Goal: Task Accomplishment & Management: Use online tool/utility

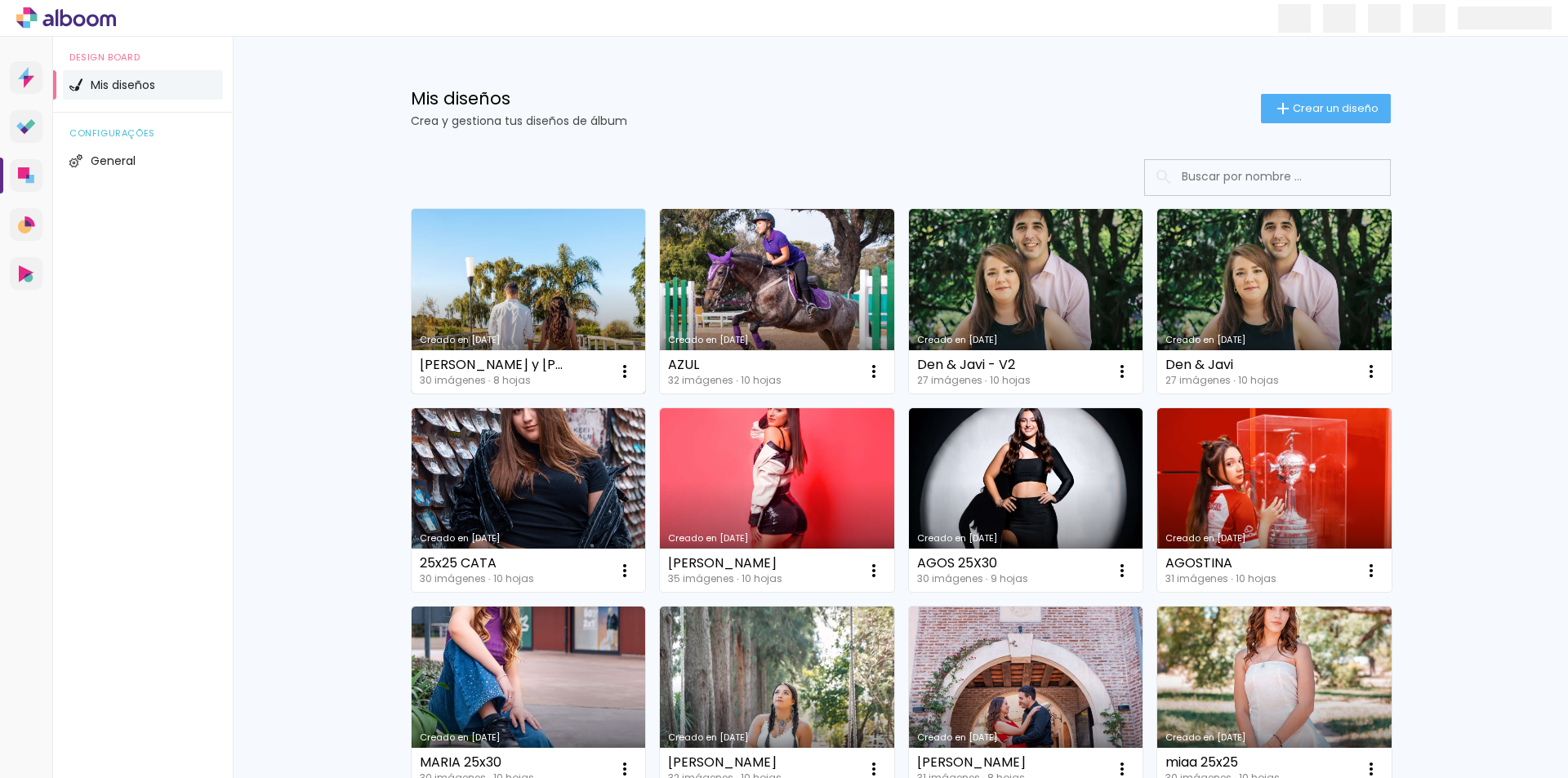
click at [560, 296] on link "Creado en [DATE]" at bounding box center [528, 301] width 234 height 184
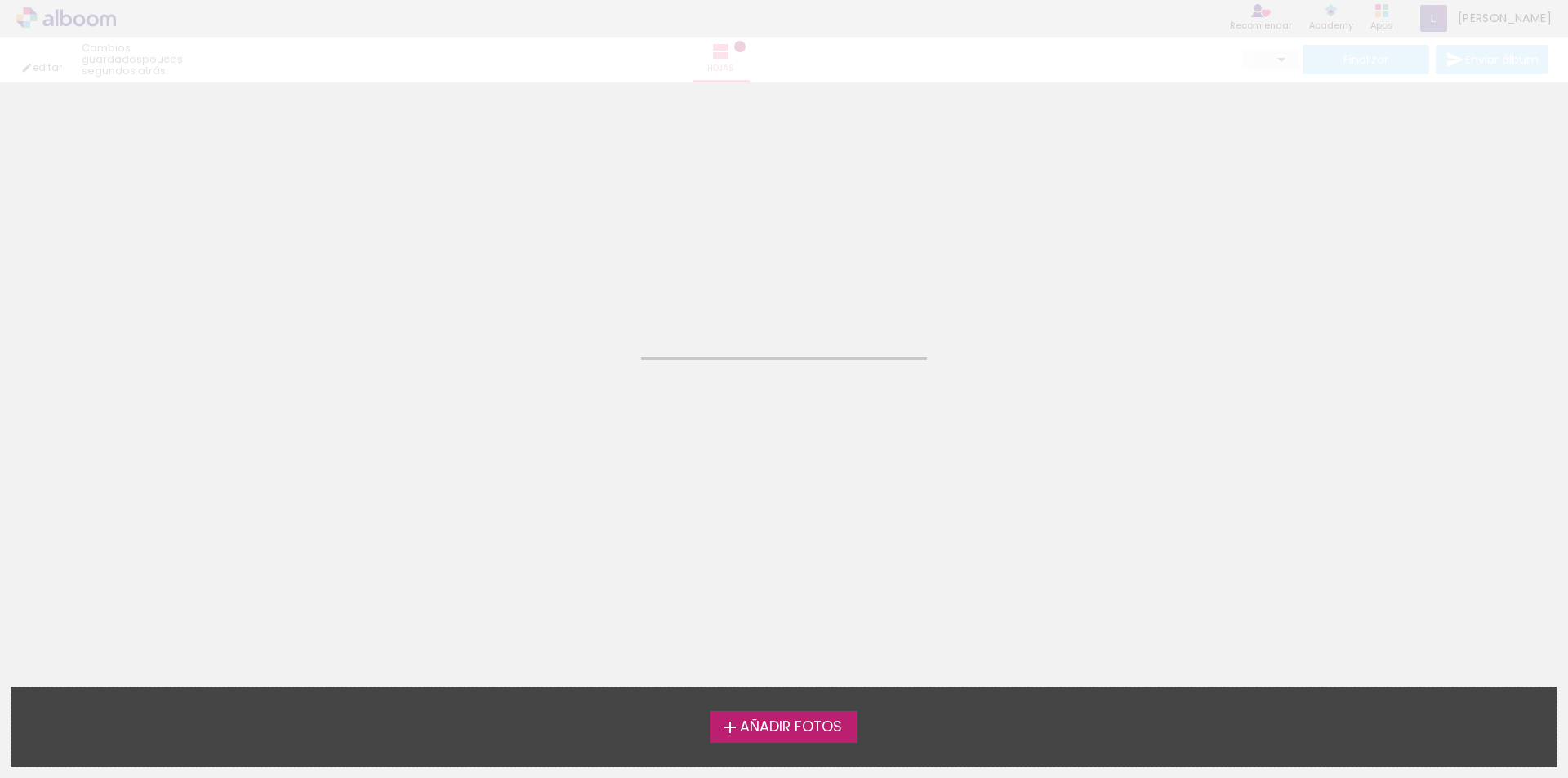
click at [560, 296] on neon-animated-pages "Confirmar Cancelar" at bounding box center [784, 430] width 1568 height 696
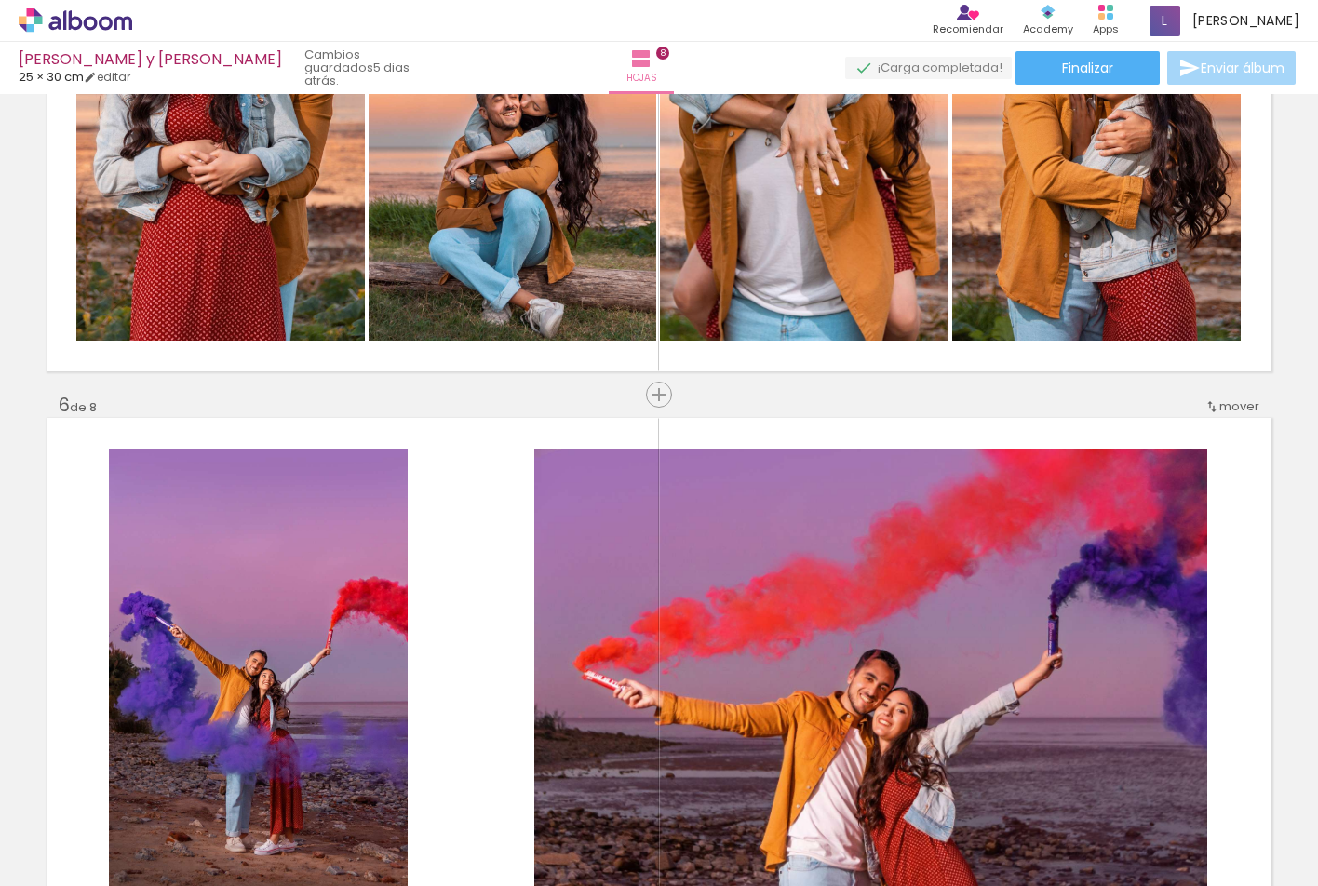
scroll to position [2482, 0]
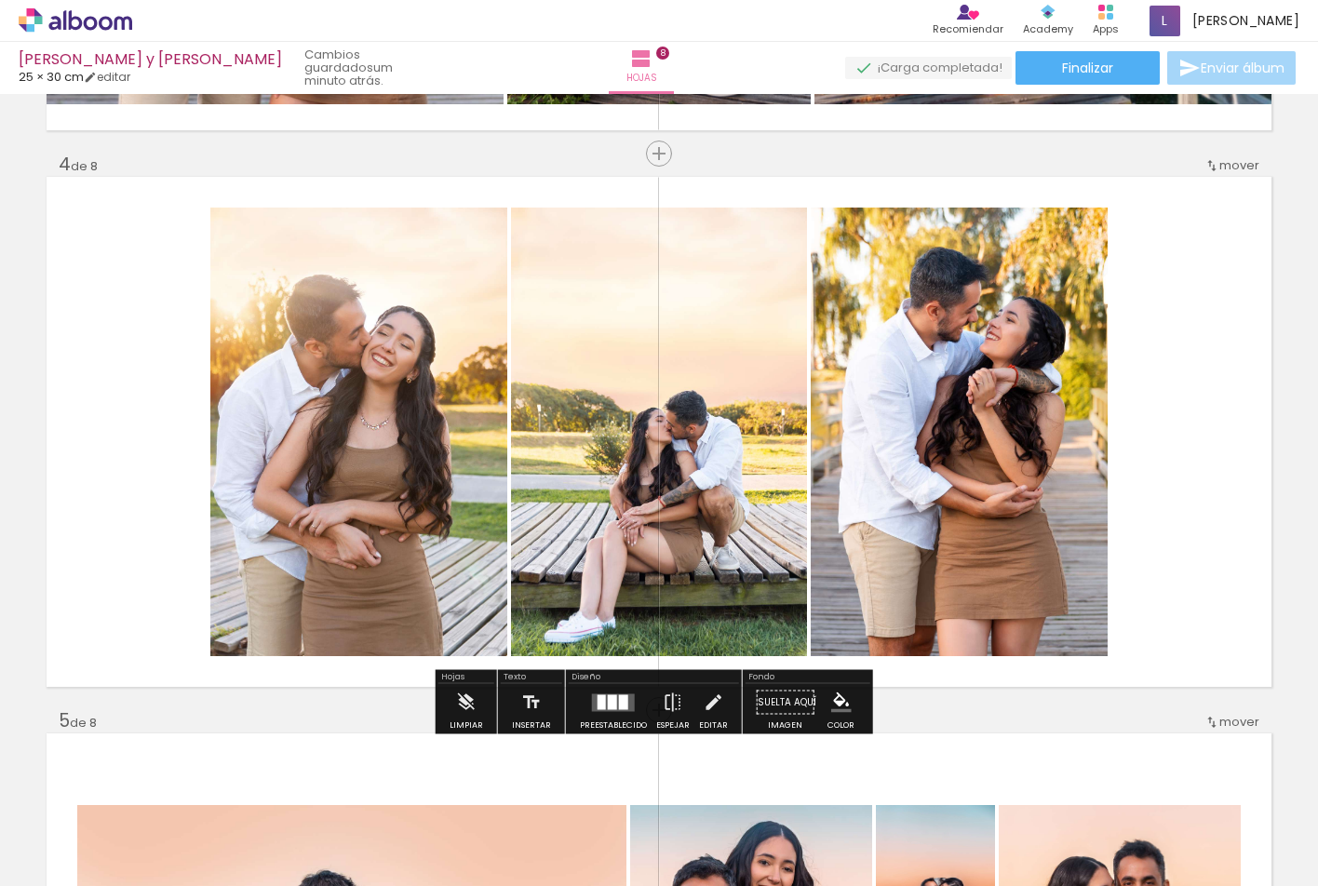
scroll to position [745, 0]
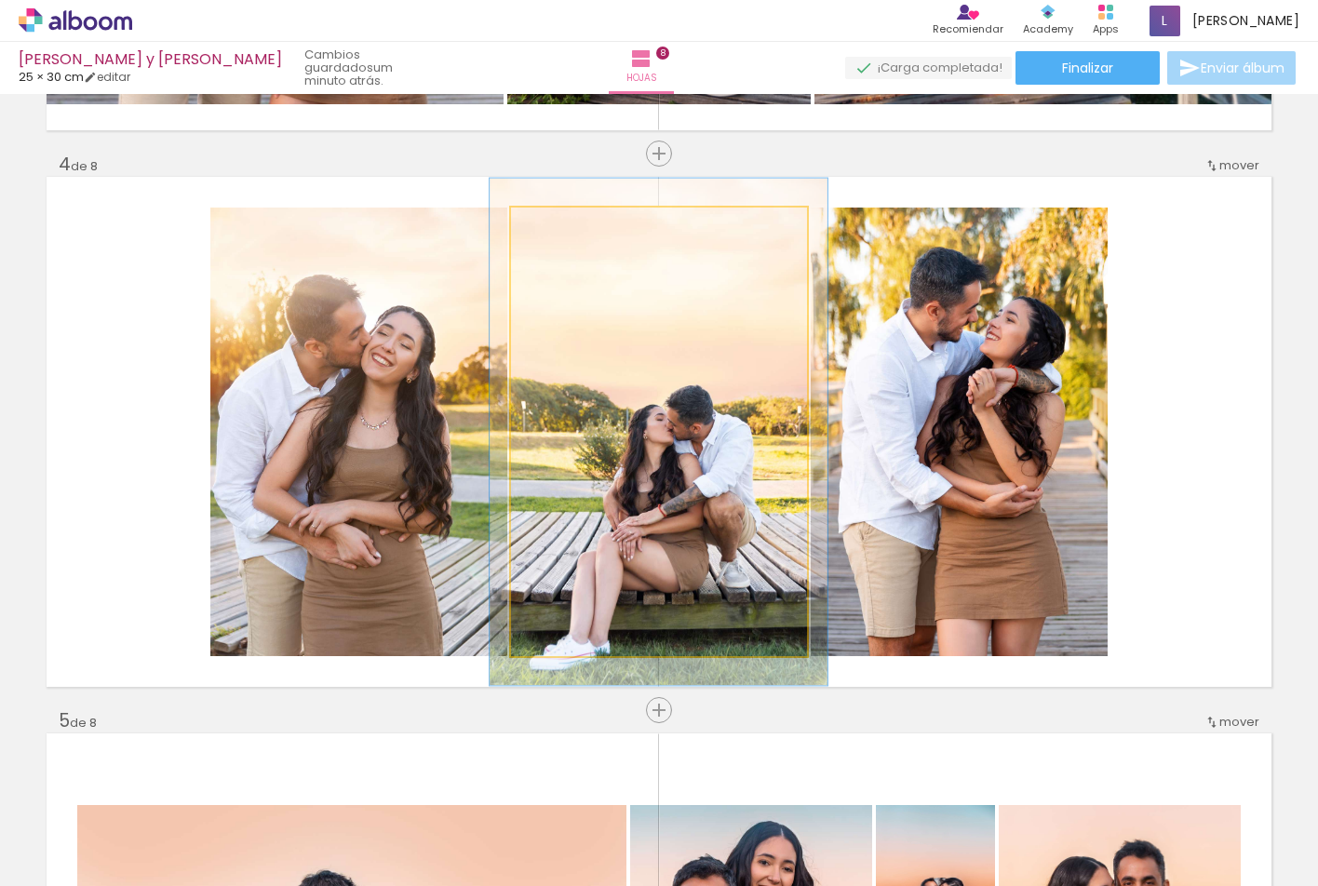
drag, startPoint x: 554, startPoint y: 224, endPoint x: 569, endPoint y: 264, distance: 42.7
type paper-slider "114"
click at [563, 225] on div at bounding box center [563, 227] width 30 height 30
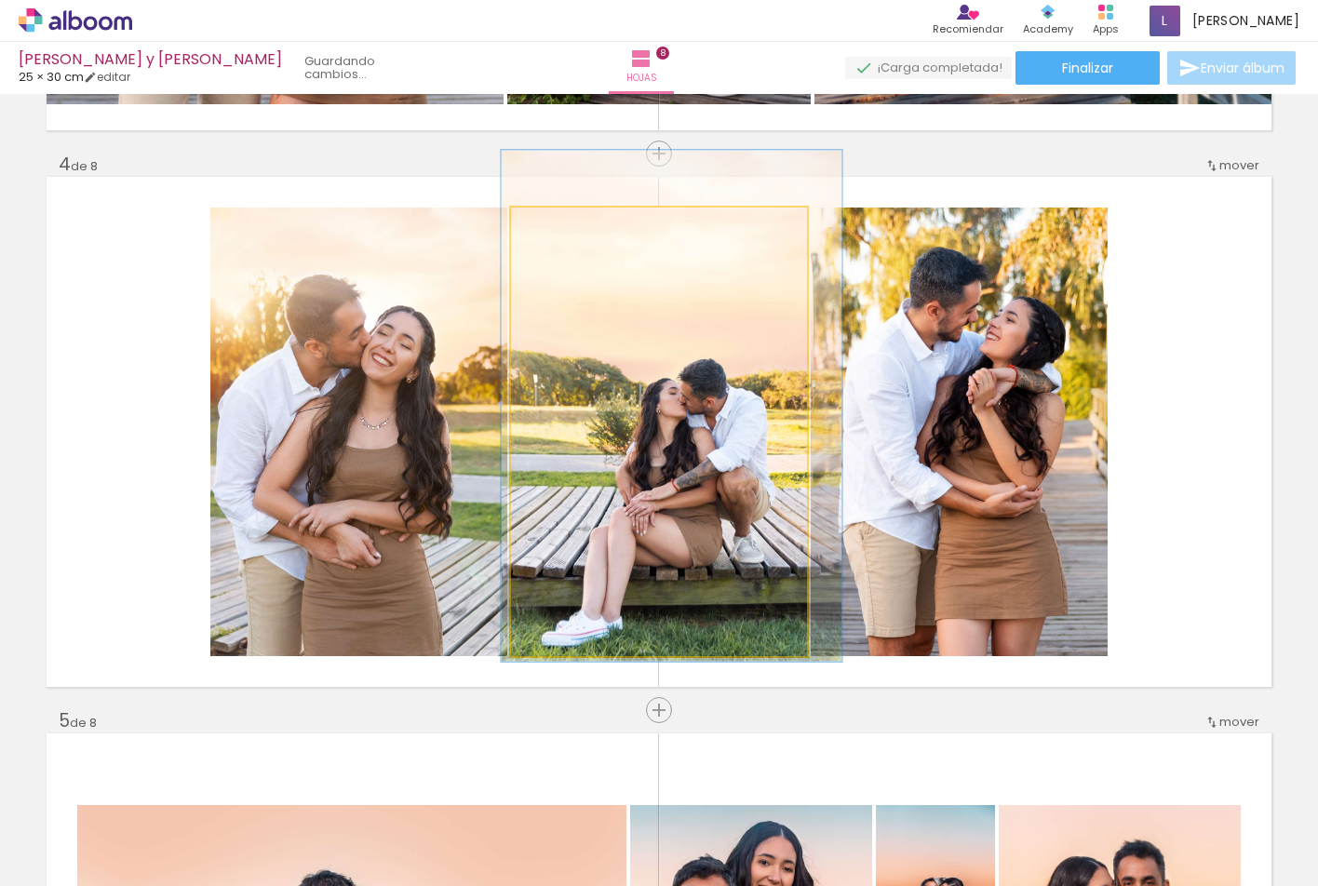
drag, startPoint x: 698, startPoint y: 507, endPoint x: 711, endPoint y: 481, distance: 29.1
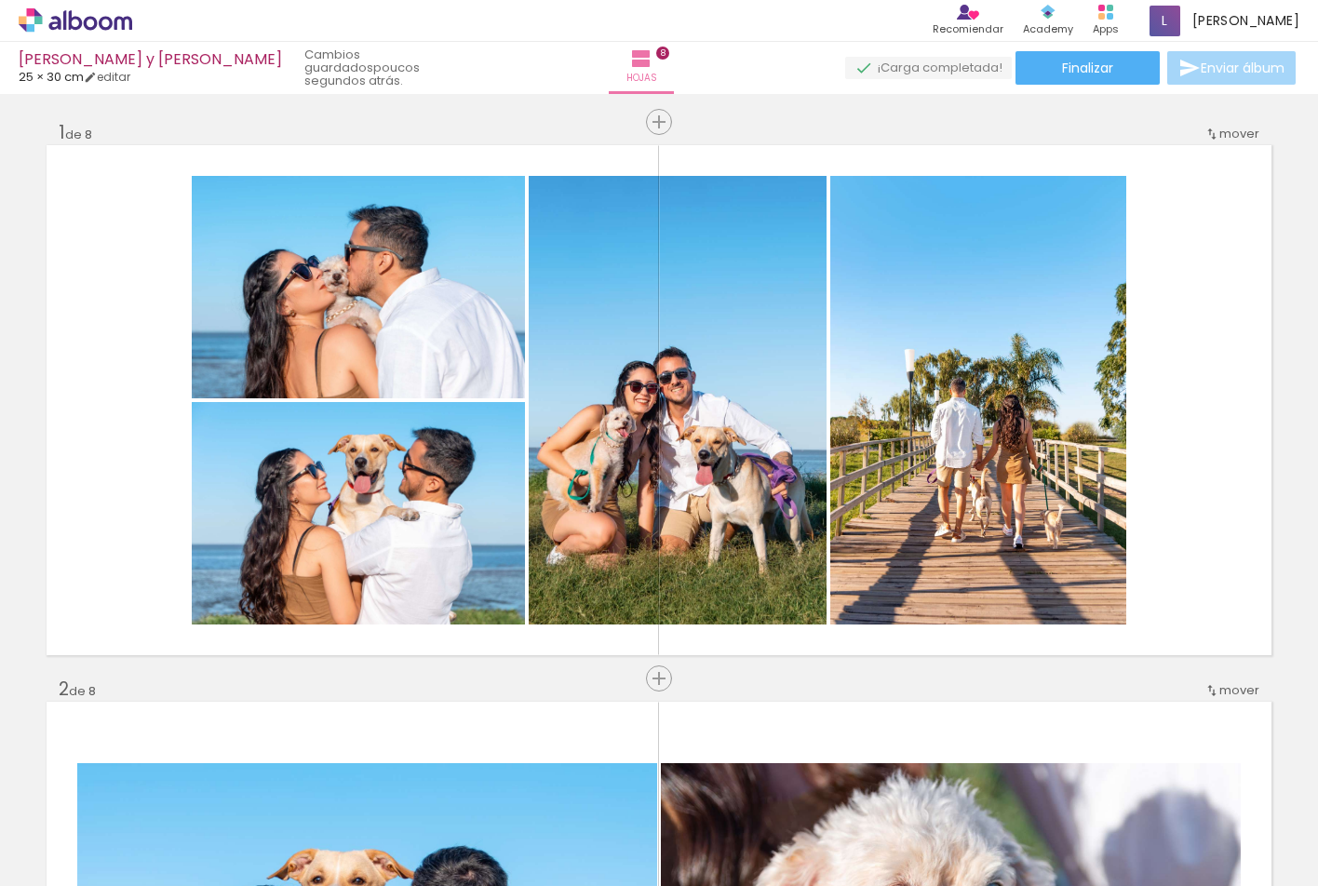
scroll to position [0, 0]
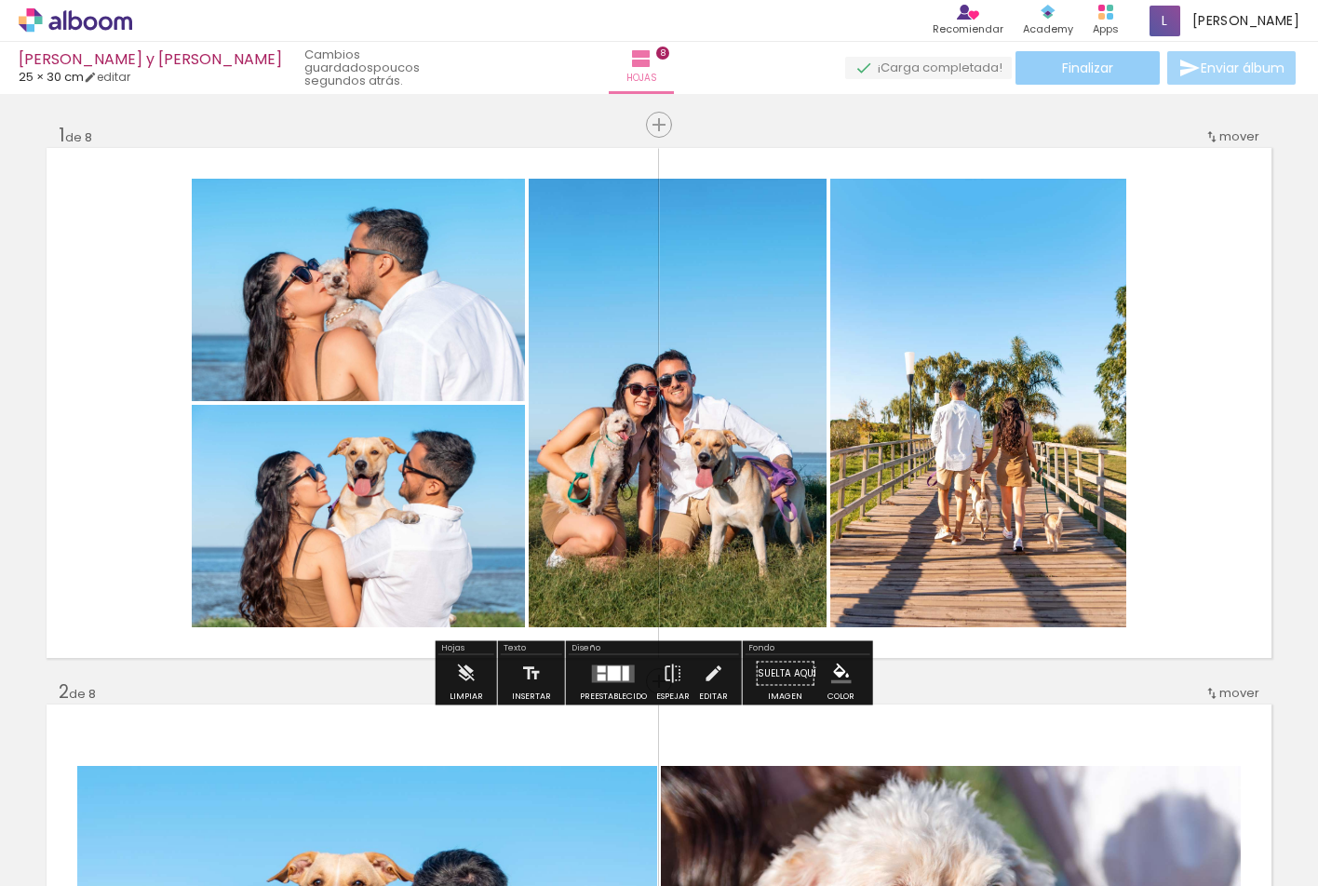
click at [1115, 59] on paper-button "Finalizar" at bounding box center [1088, 68] width 144 height 34
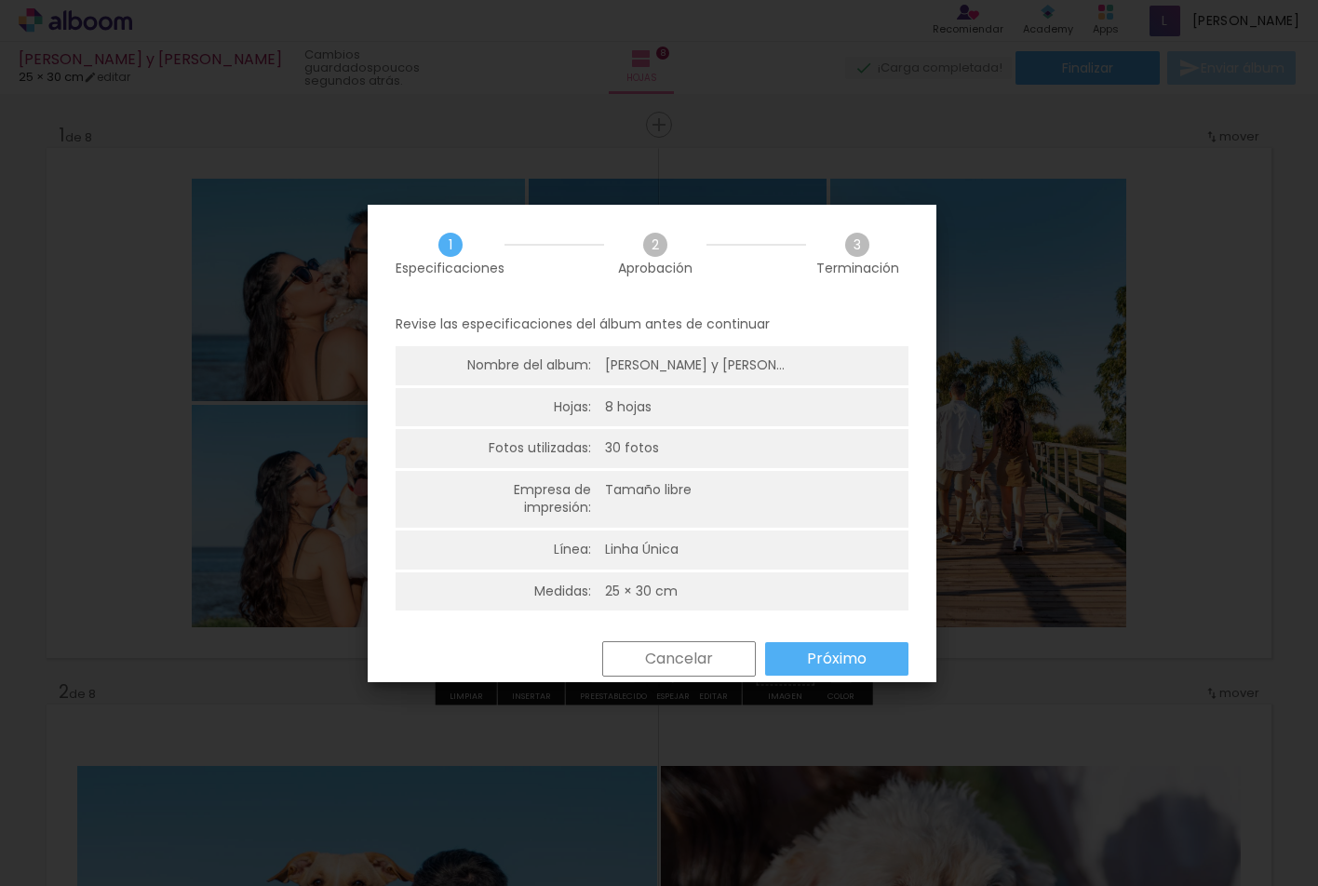
click at [0, 0] on slot "Próximo" at bounding box center [0, 0] width 0 height 0
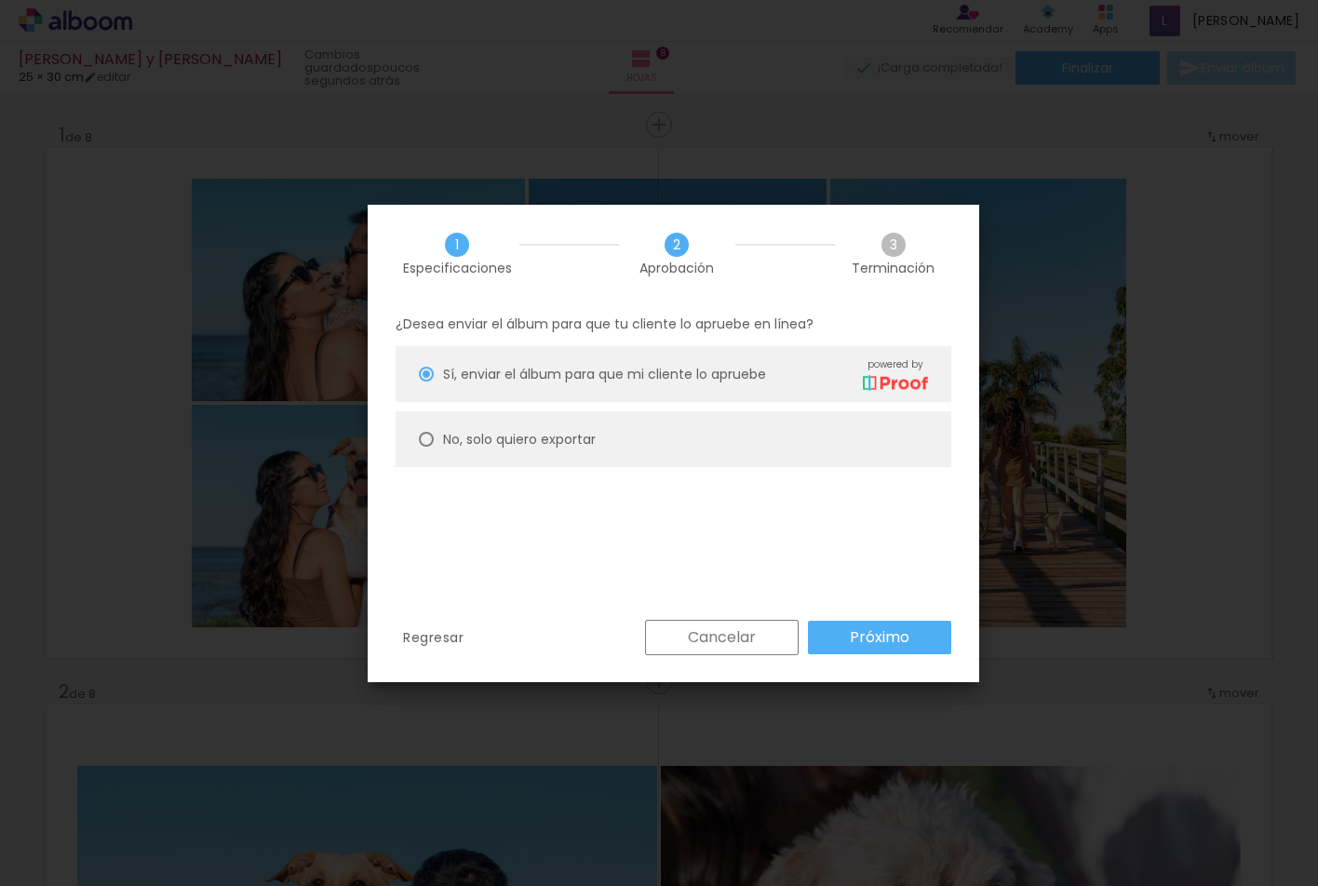
click at [0, 0] on slot "No, solo quiero exportar" at bounding box center [0, 0] width 0 height 0
type paper-radio-button "on"
click at [0, 0] on slot "Próximo" at bounding box center [0, 0] width 0 height 0
type input "Alta, 300 DPI"
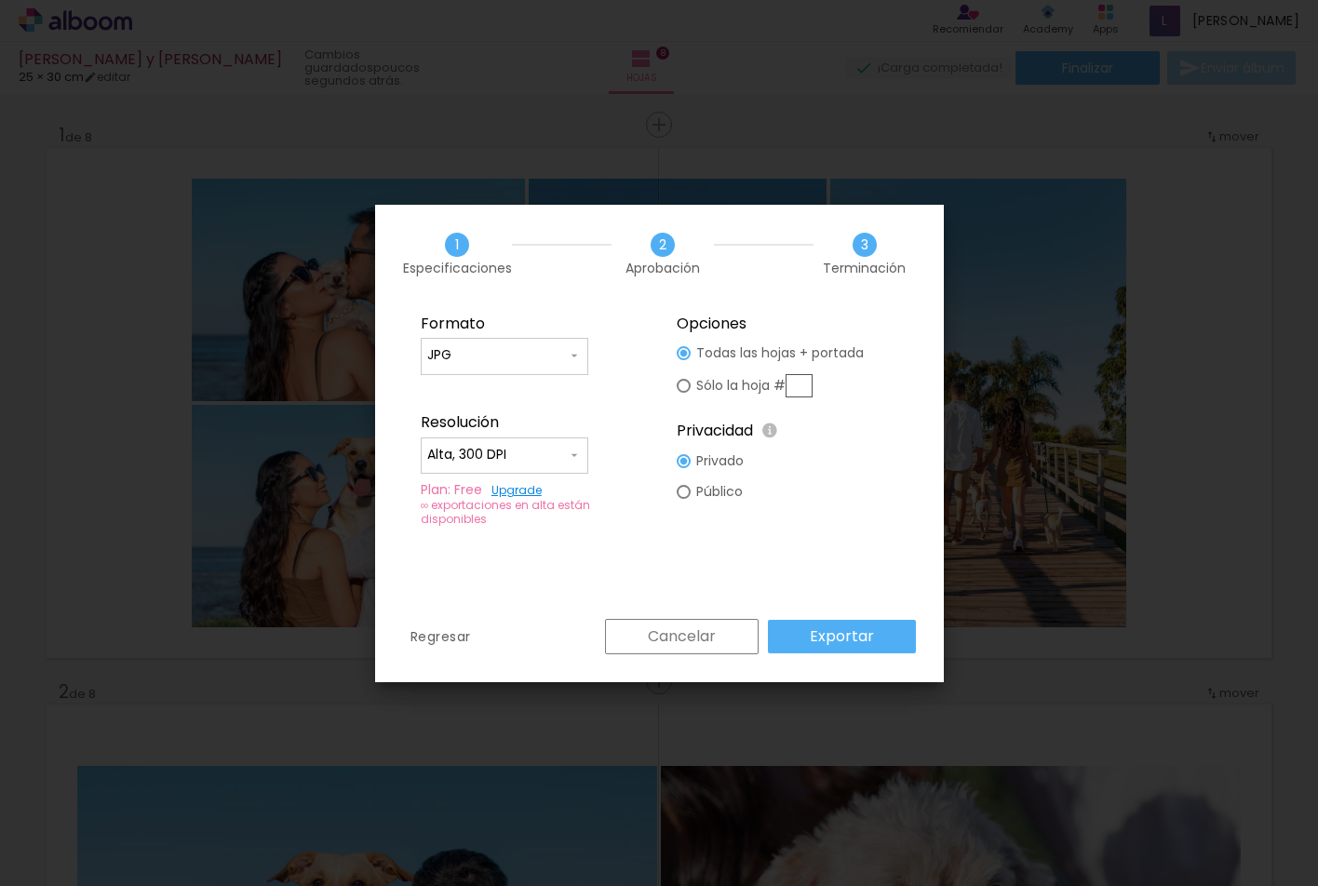
click at [538, 356] on input "JPG" at bounding box center [497, 355] width 140 height 19
click at [530, 387] on paper-item "PDF" at bounding box center [505, 390] width 168 height 37
type input "PDF"
click at [0, 0] on slot "Exportar" at bounding box center [0, 0] width 0 height 0
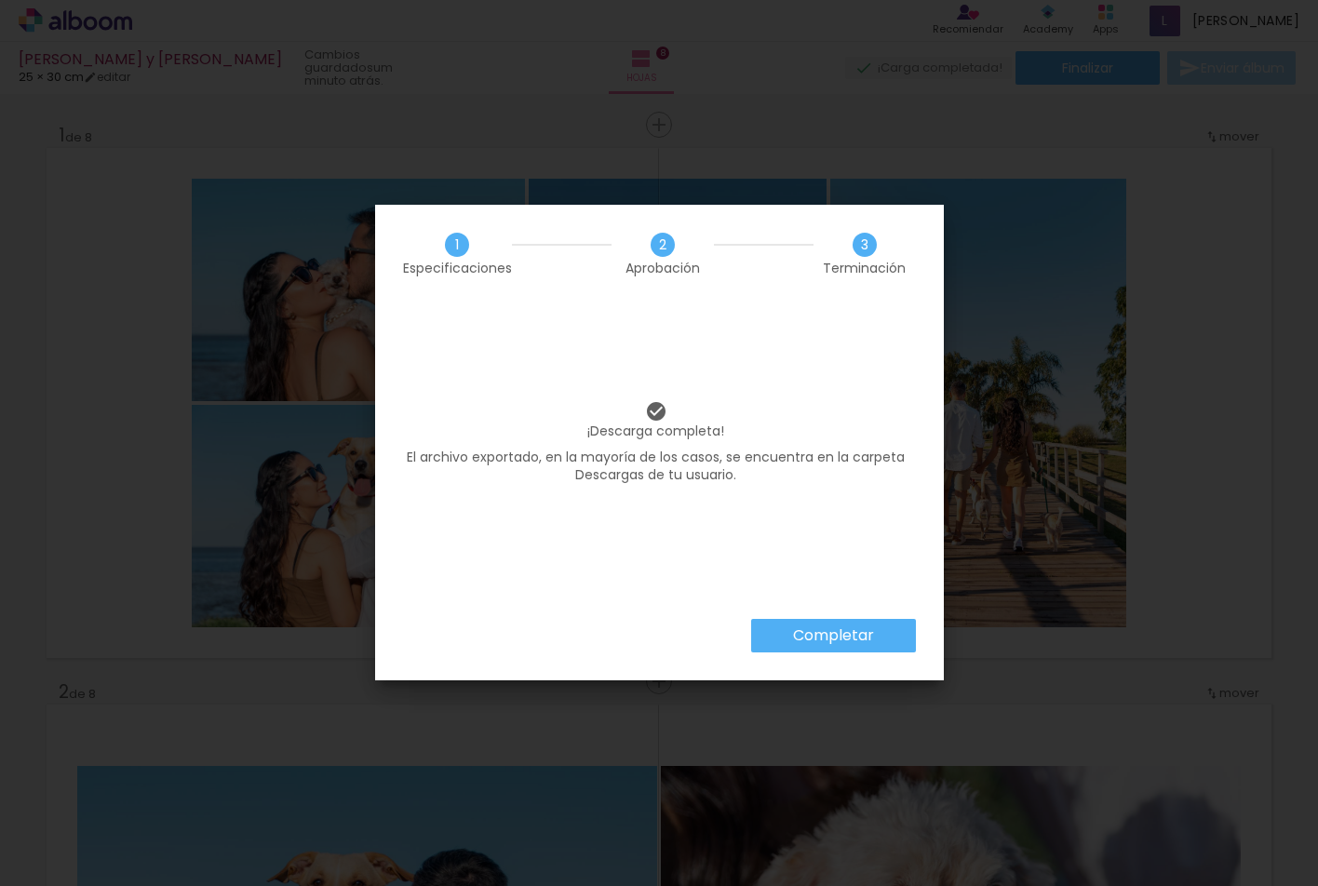
scroll to position [745, 0]
click at [0, 0] on slot "Completar" at bounding box center [0, 0] width 0 height 0
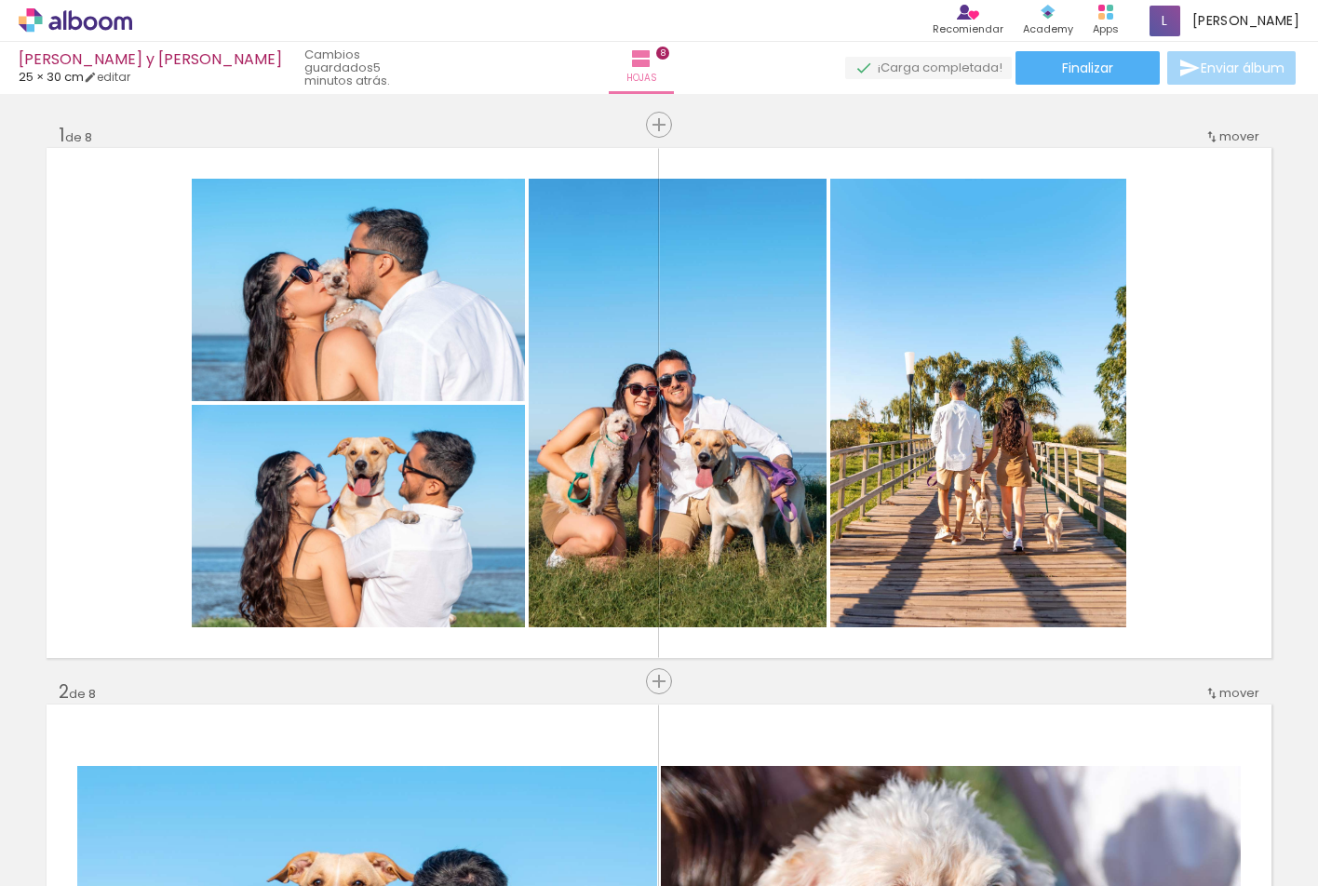
scroll to position [745, 0]
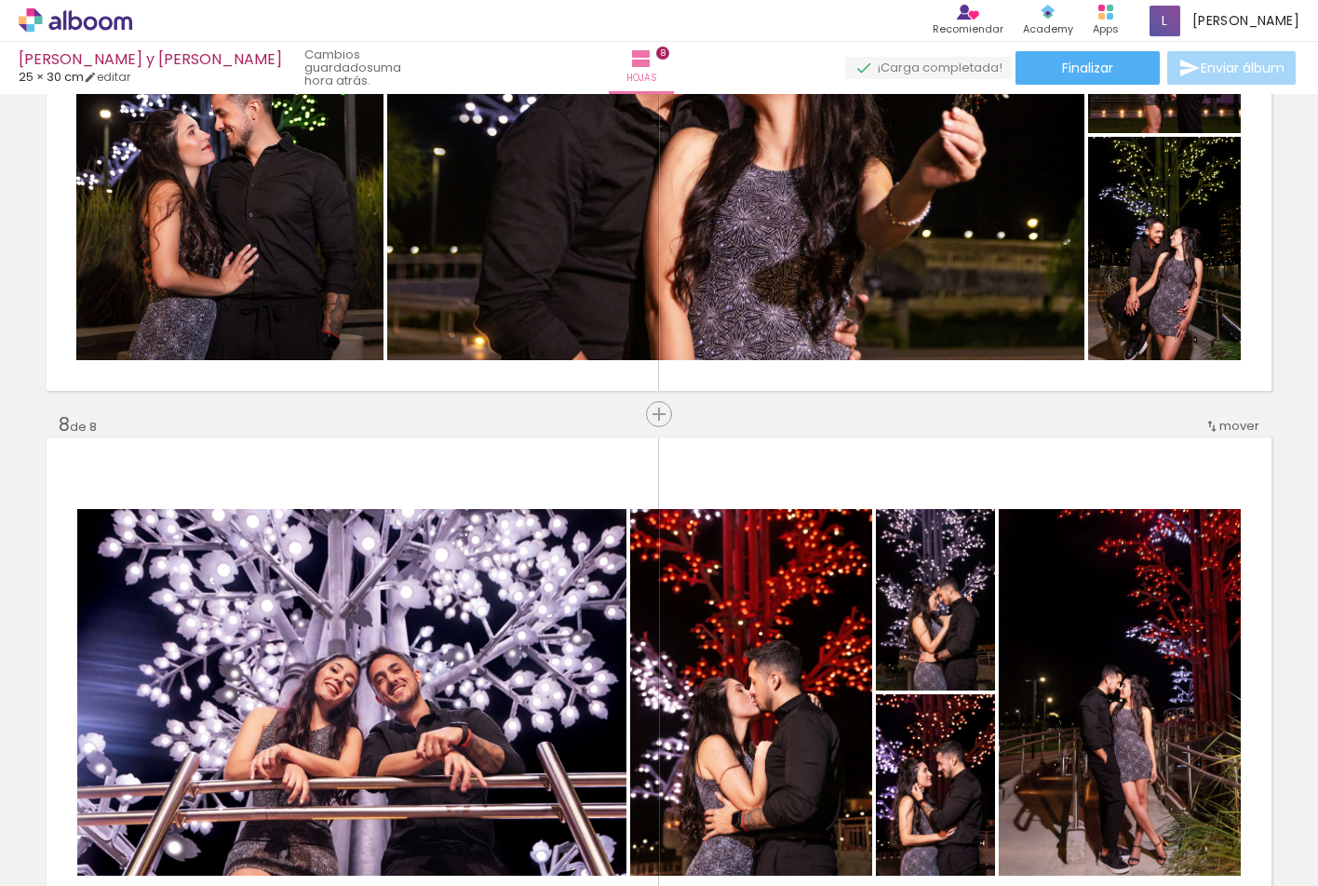
scroll to position [3631, 0]
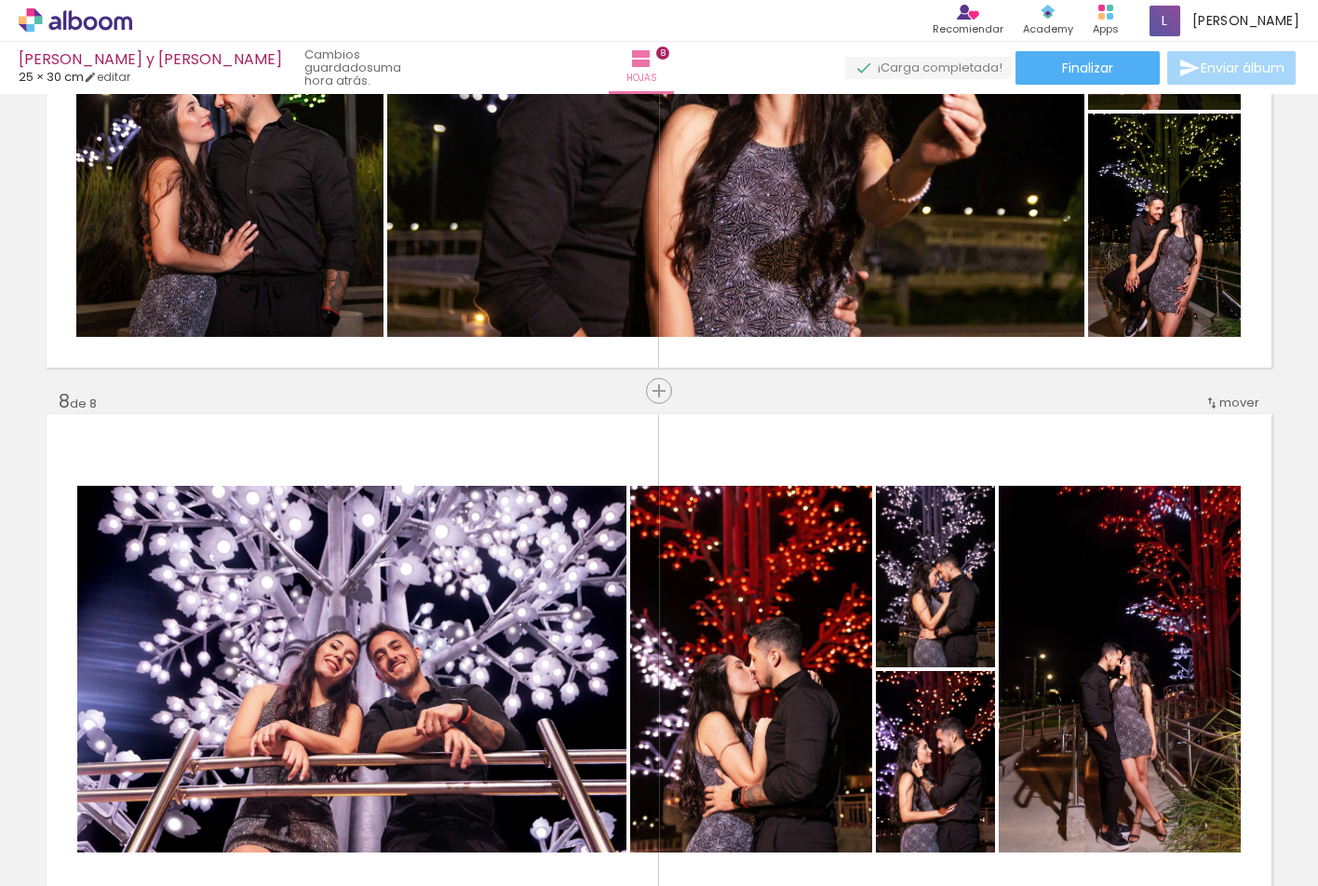
scroll to position [745, 0]
click at [126, 74] on link "editar" at bounding box center [107, 77] width 47 height 16
type input "25"
type input "60"
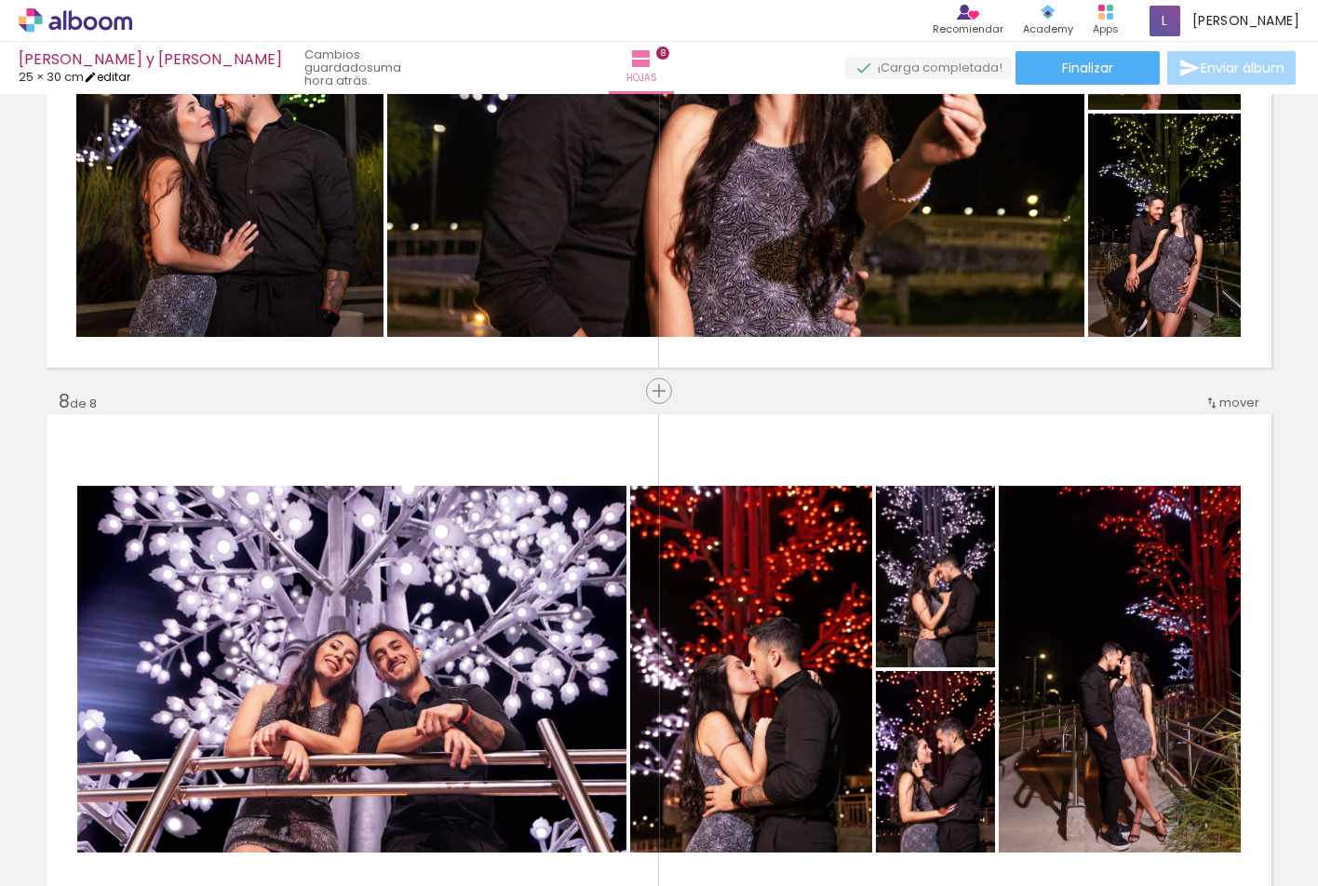
type input "0"
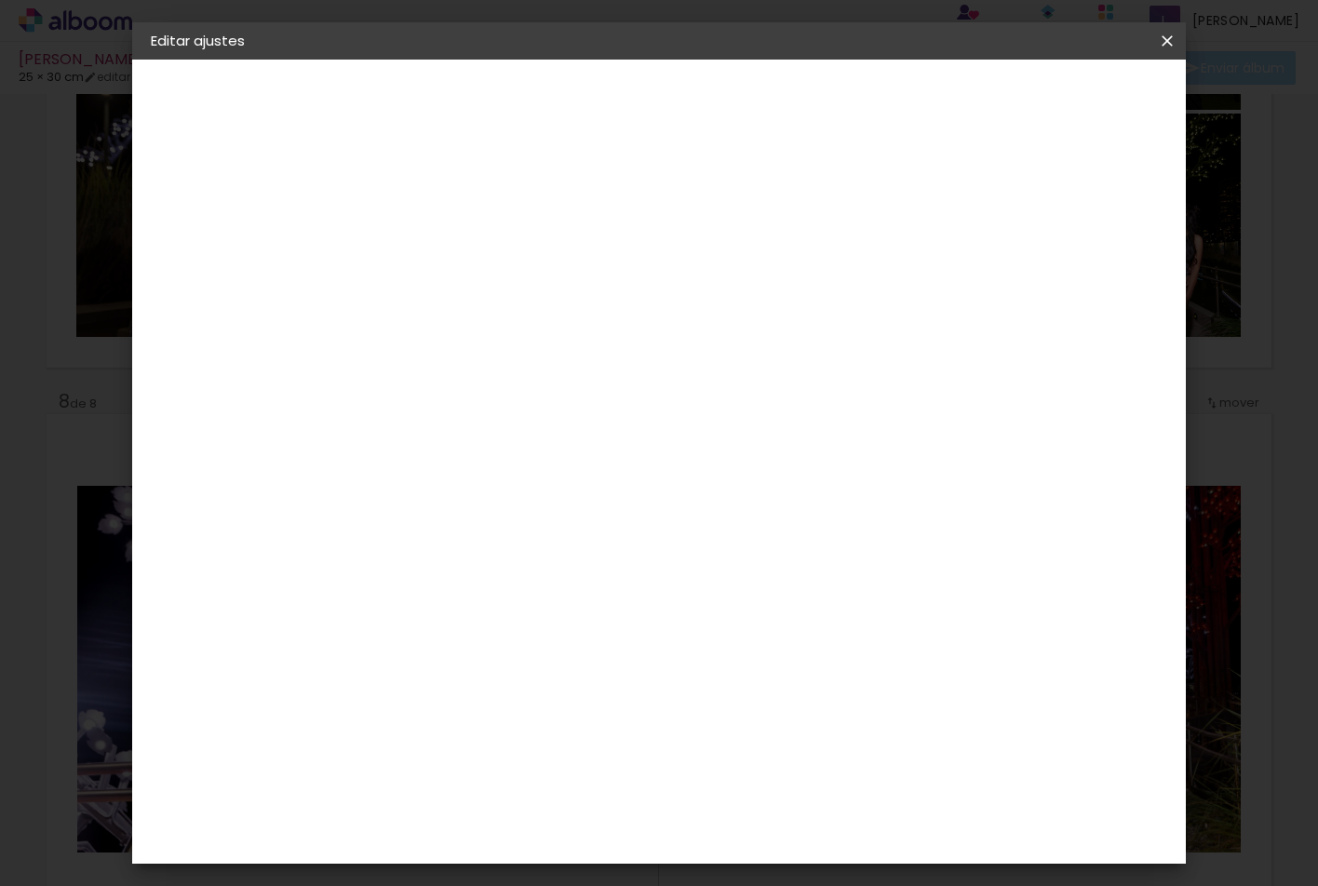
click at [760, 651] on input "60" at bounding box center [761, 651] width 48 height 28
type input "25"
type paper-input "25"
click at [464, 565] on input "25" at bounding box center [464, 566] width 48 height 28
type input "30"
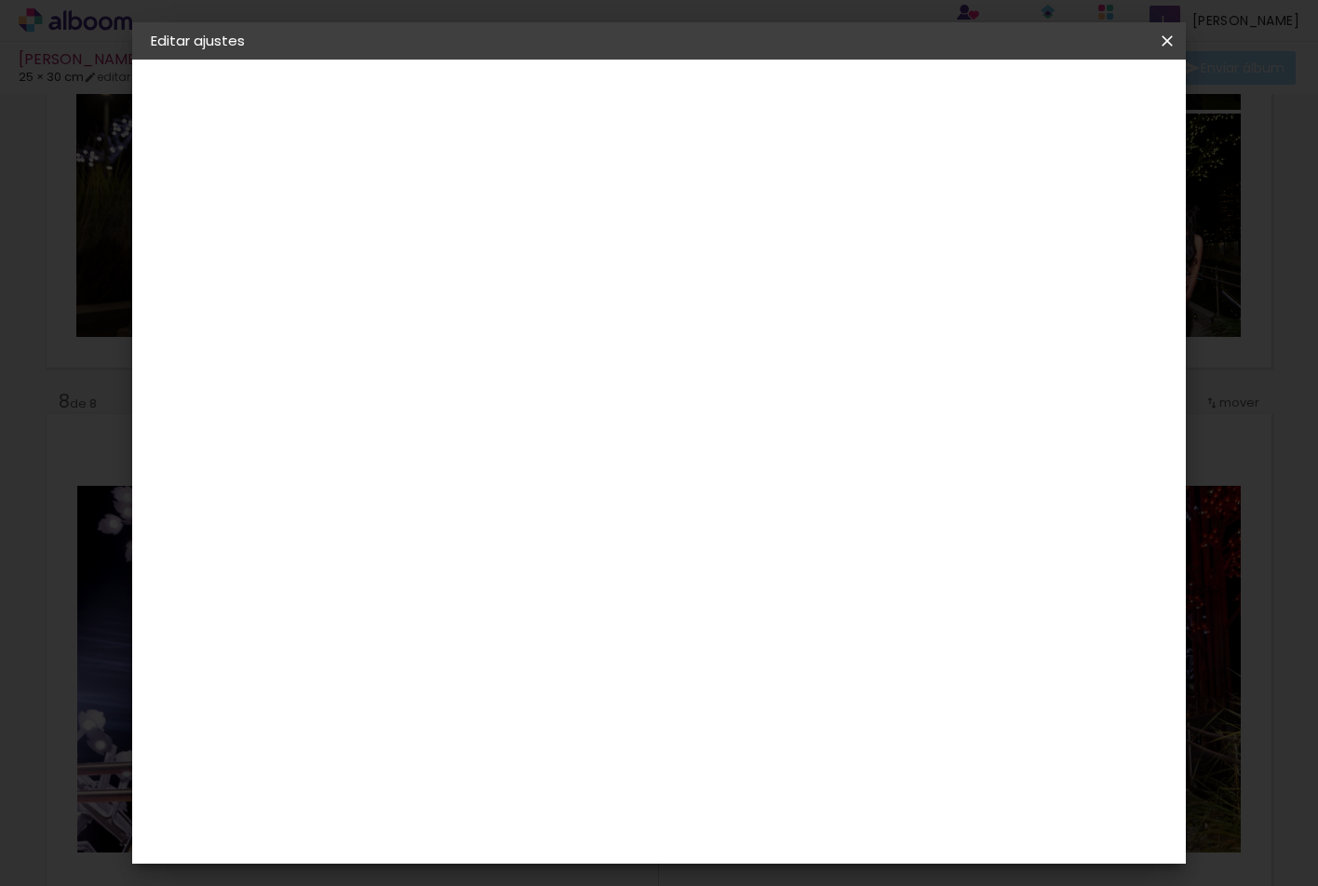
type paper-input "30"
drag, startPoint x: 773, startPoint y: 850, endPoint x: 782, endPoint y: 750, distance: 101.0
click at [782, 750] on div "cm" at bounding box center [773, 726] width 366 height 65
type input "50"
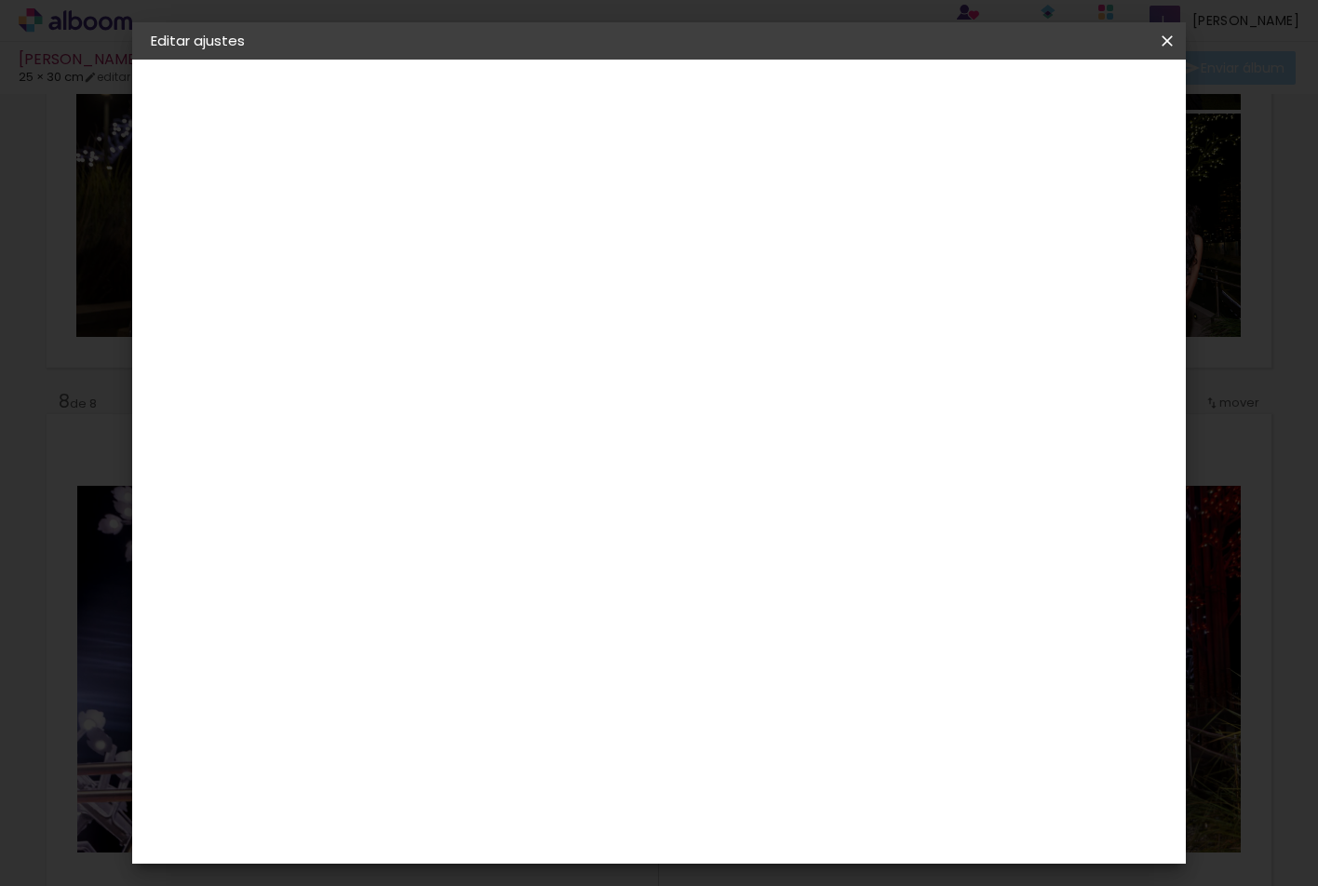
type paper-input "50"
click at [1051, 104] on span "Guardar configuración" at bounding box center [977, 98] width 148 height 13
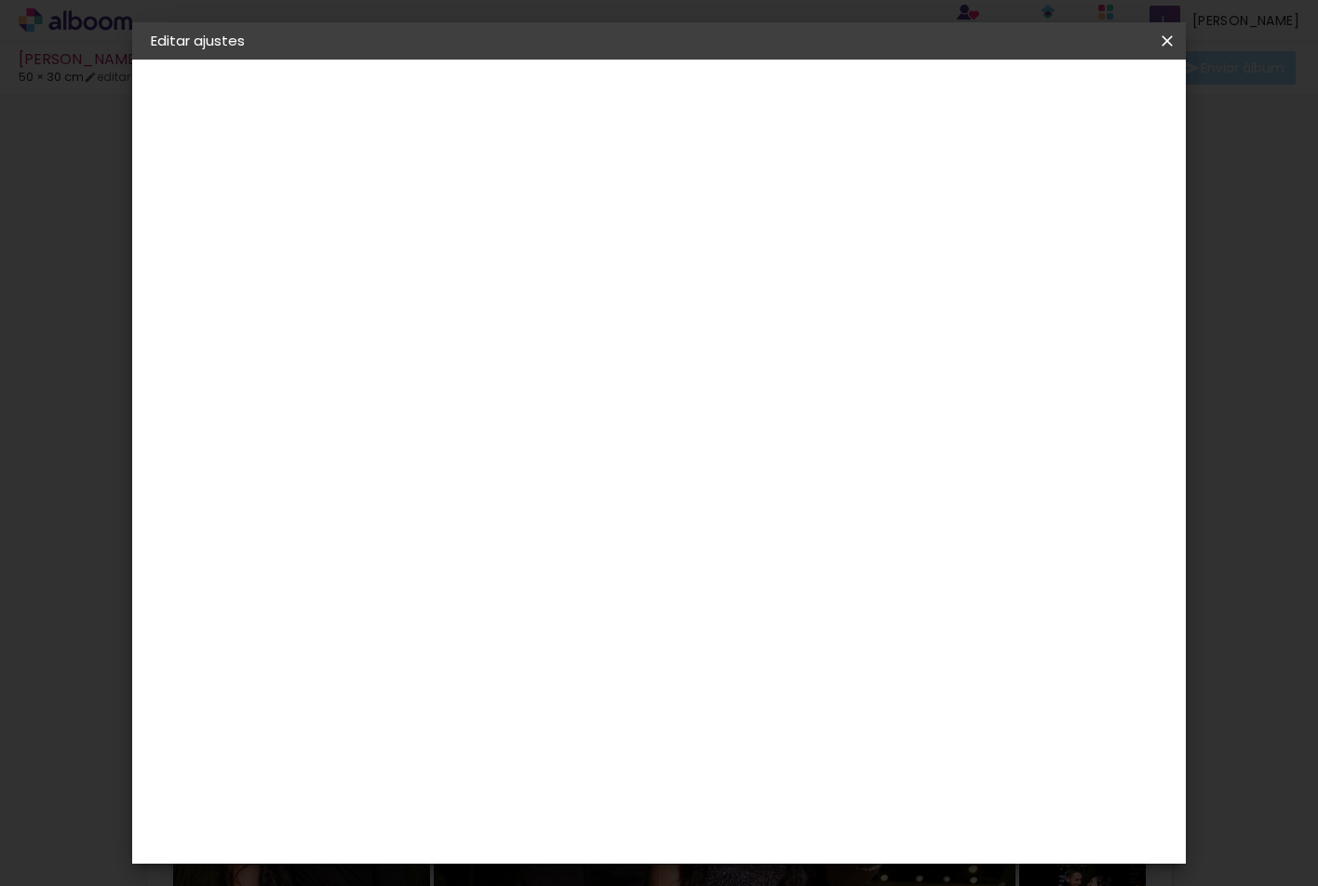
scroll to position [4263, 0]
click at [1051, 101] on span "Guardar configuración" at bounding box center [977, 98] width 148 height 13
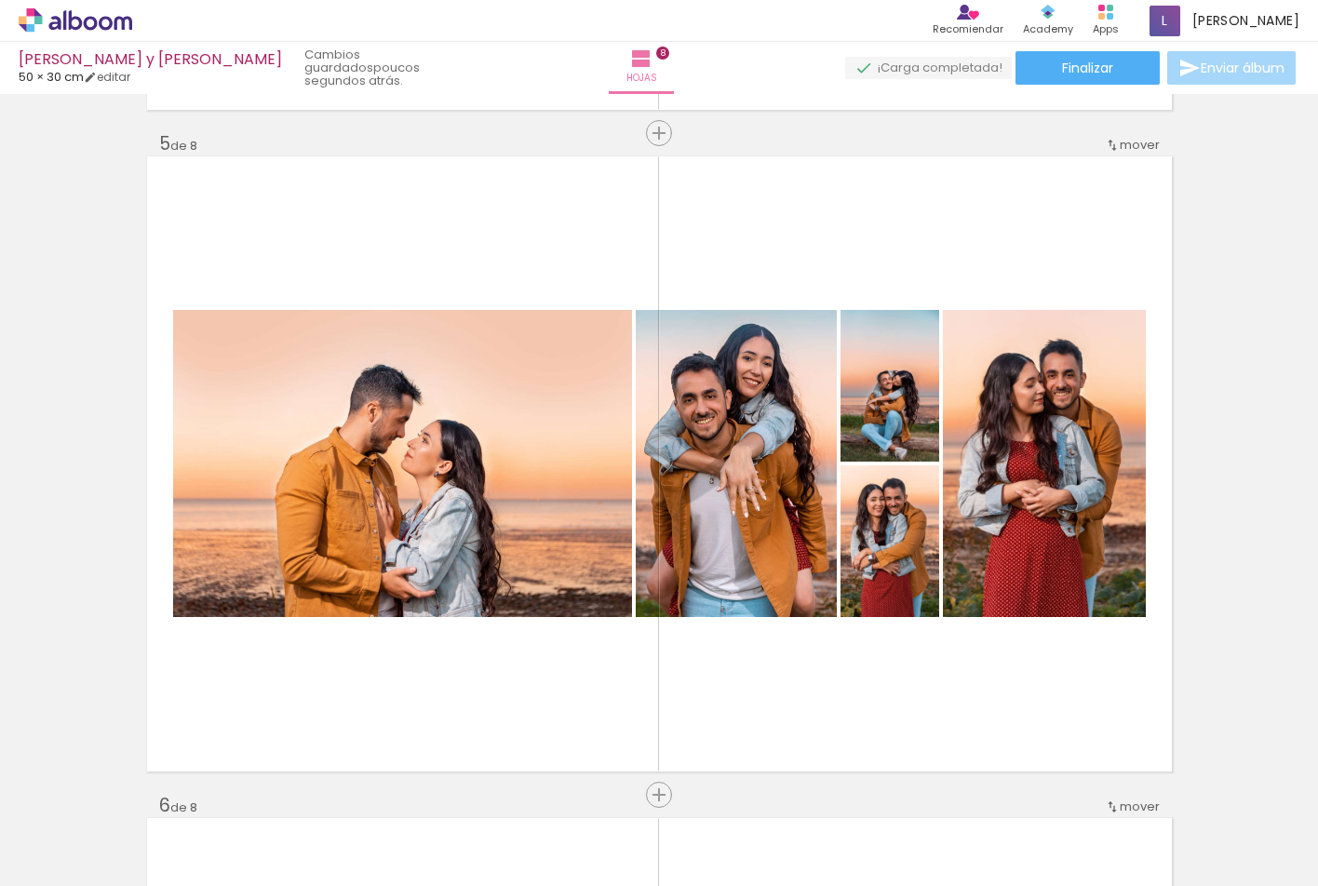
scroll to position [3364, 0]
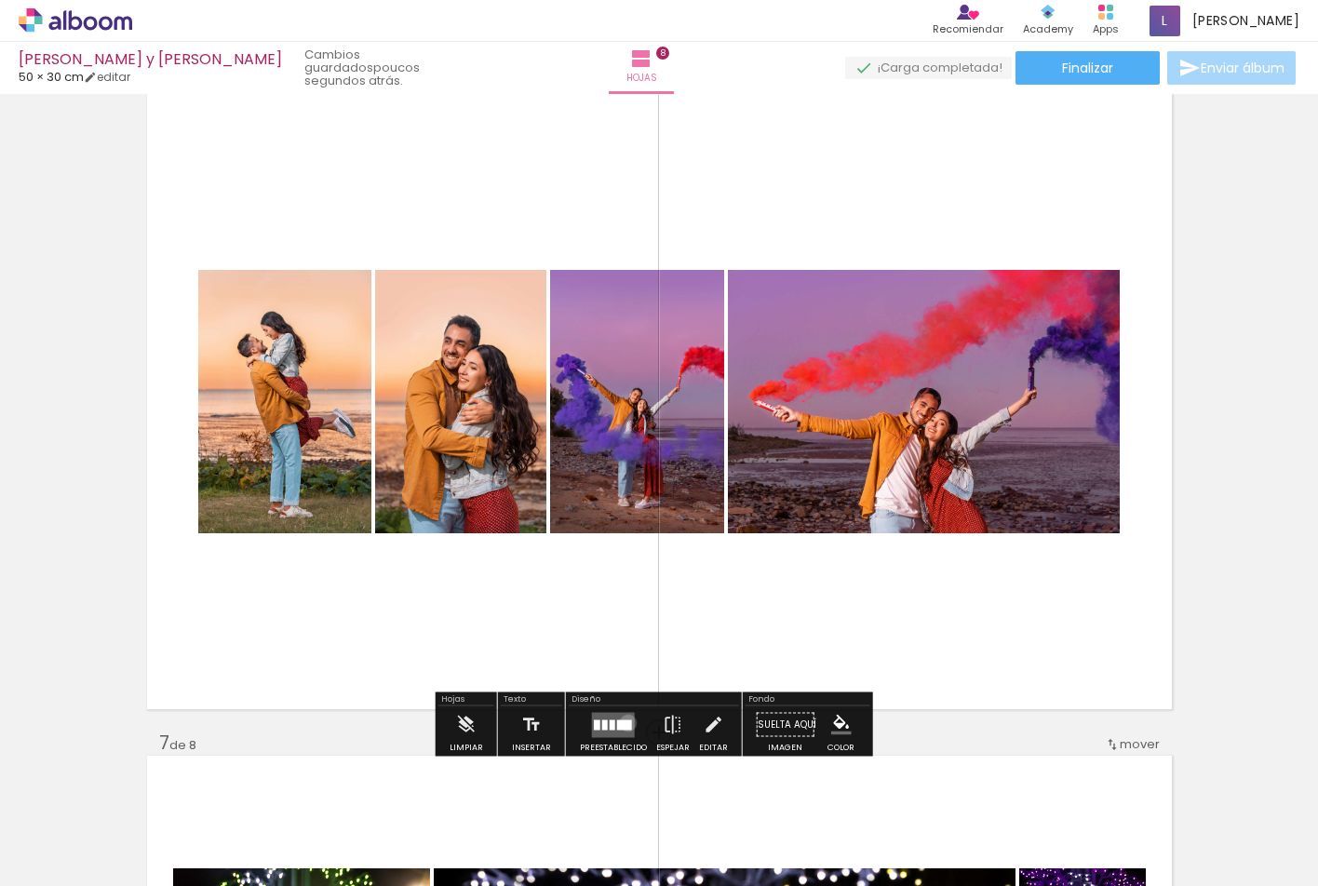
click at [624, 723] on div at bounding box center [624, 725] width 15 height 10
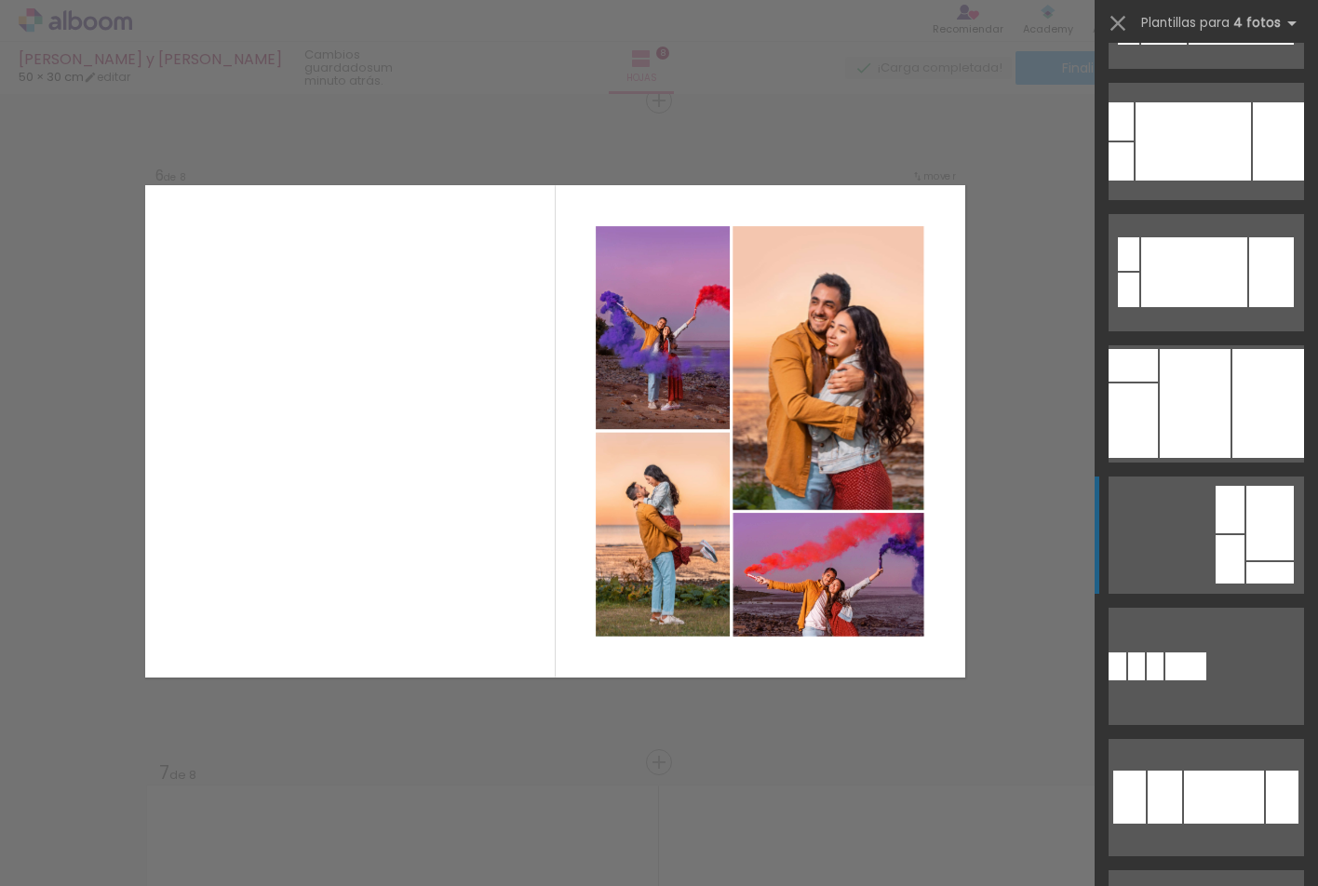
scroll to position [1697, 0]
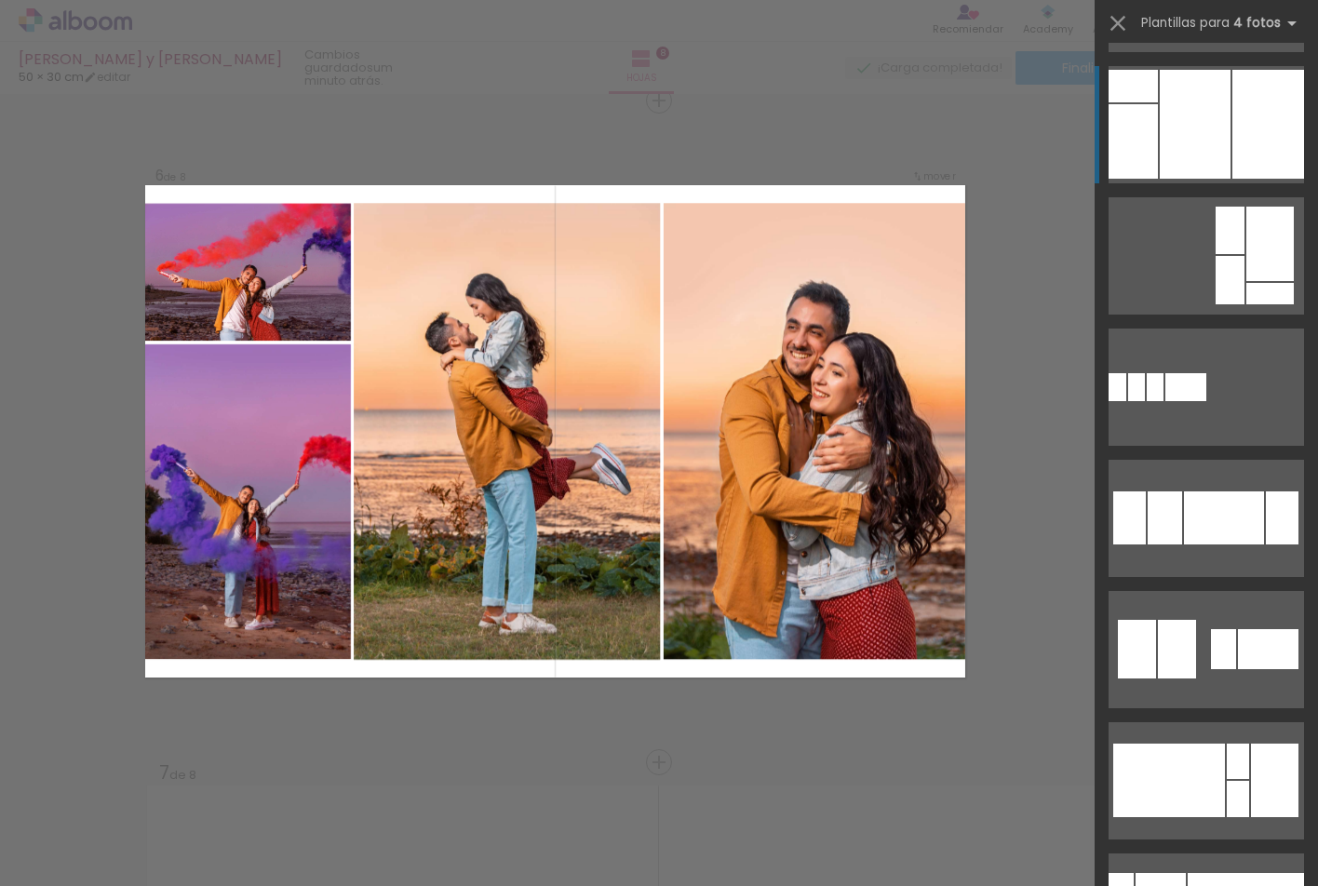
click at [1254, 153] on div at bounding box center [1269, 124] width 72 height 109
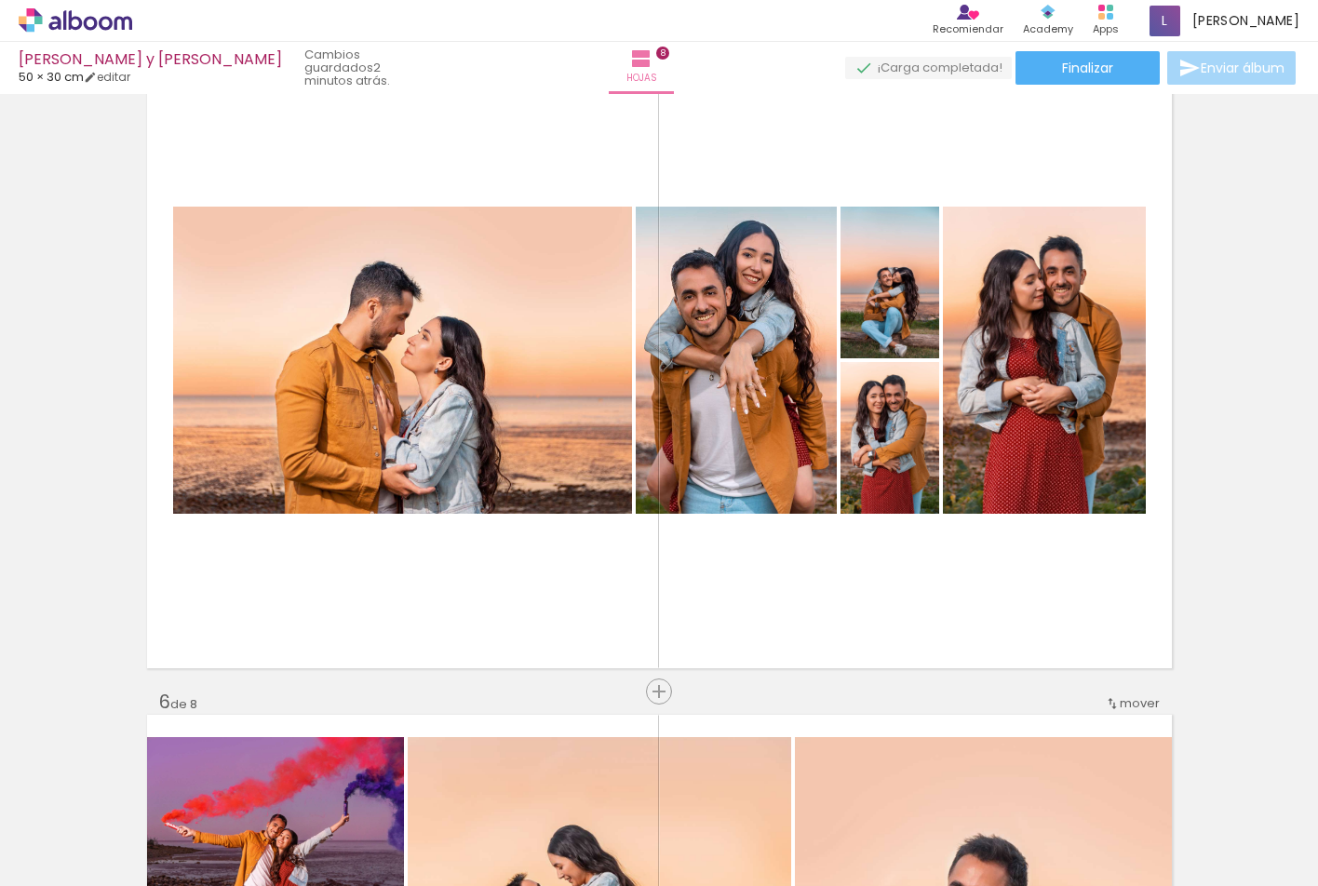
scroll to position [2776, 0]
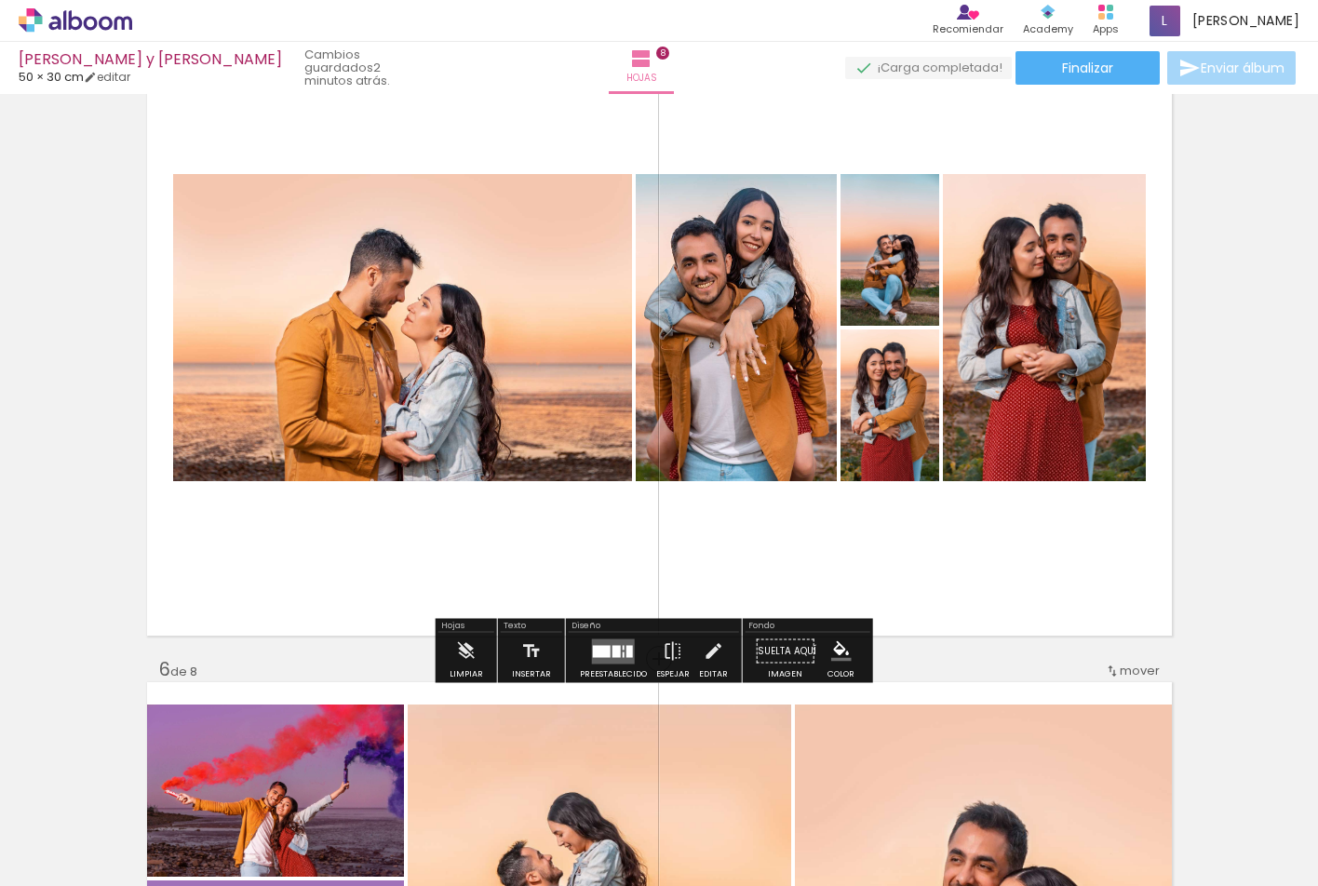
click at [621, 647] on quentale-layouter at bounding box center [613, 651] width 43 height 25
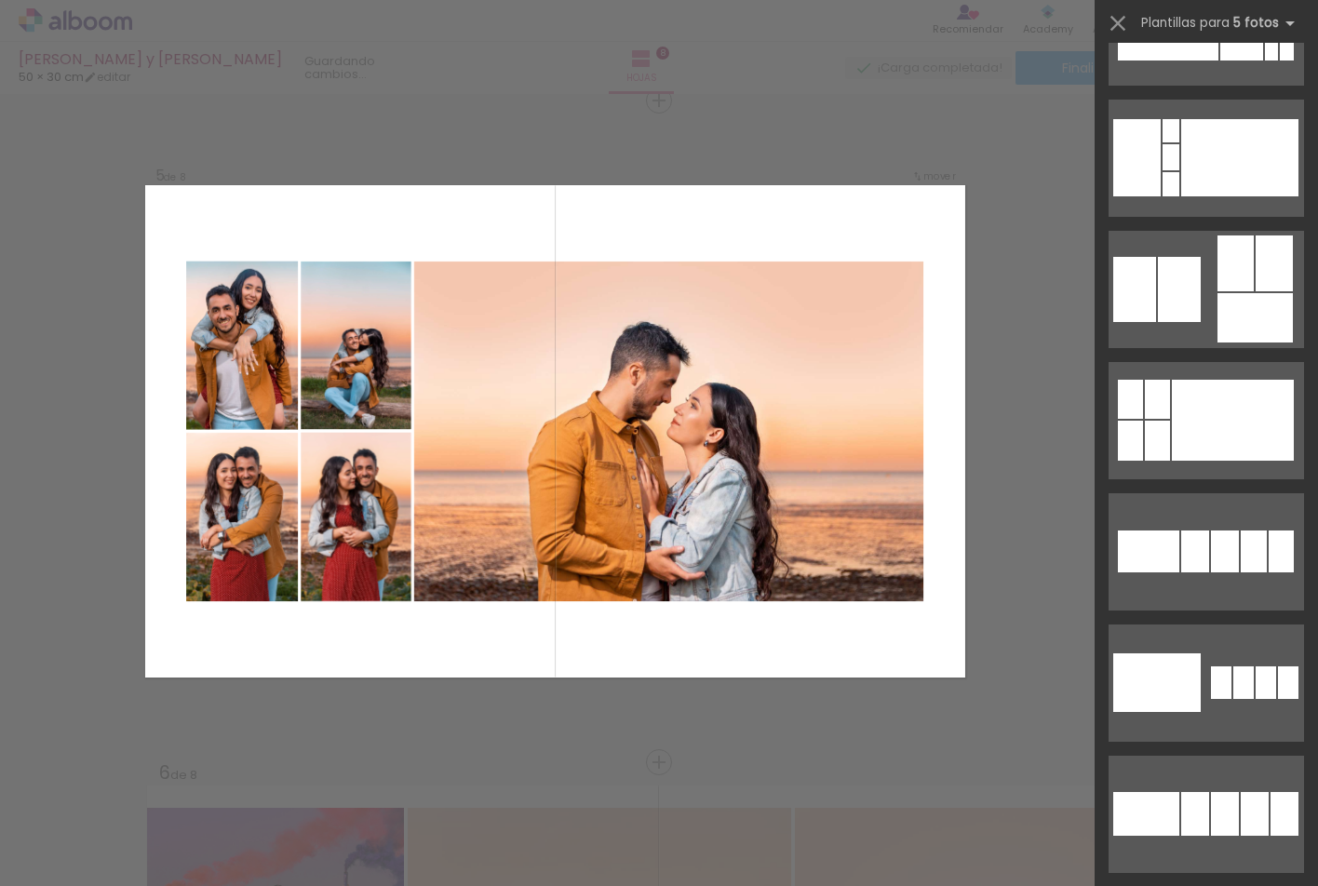
scroll to position [969, 0]
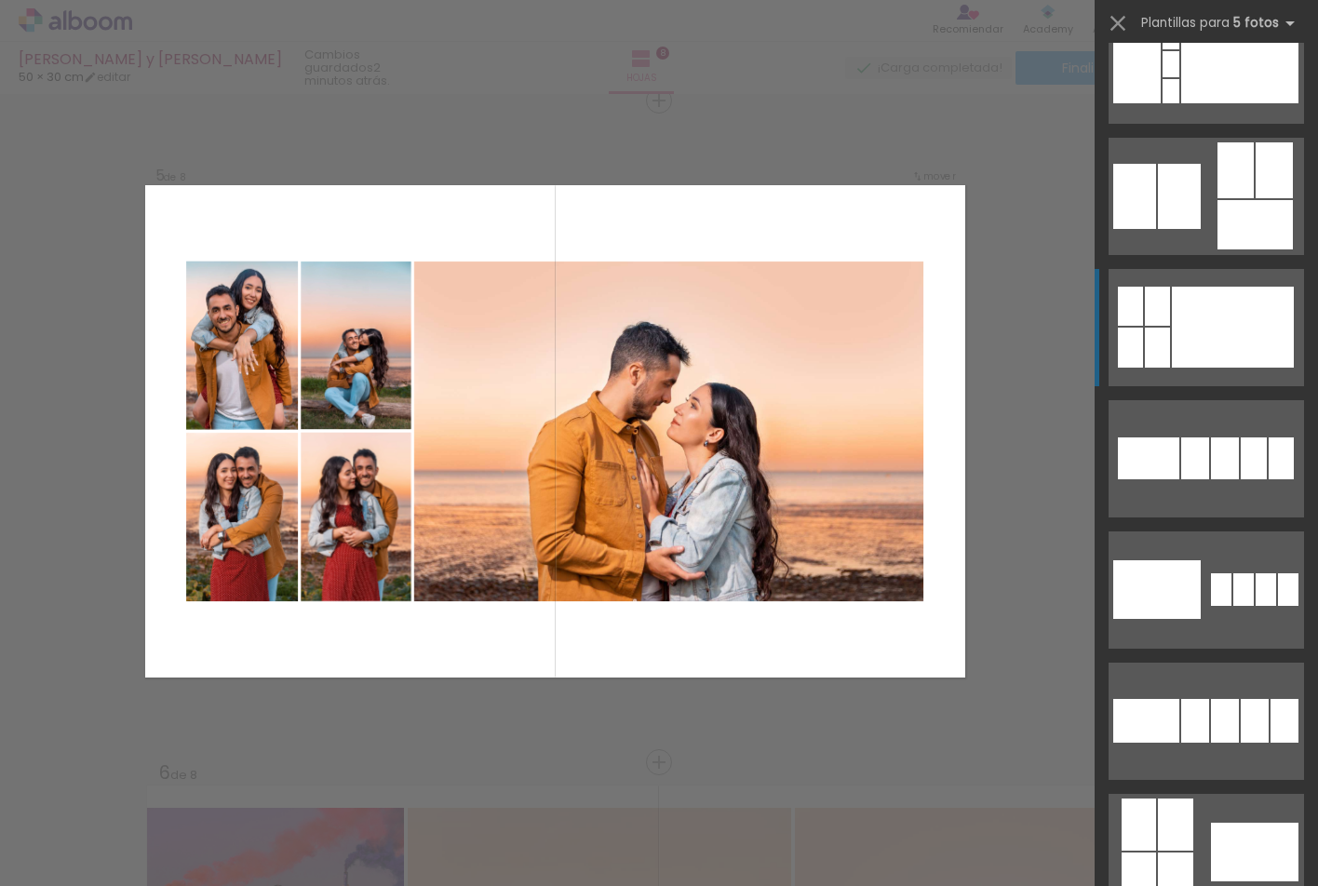
click at [1198, 314] on div at bounding box center [1233, 327] width 122 height 81
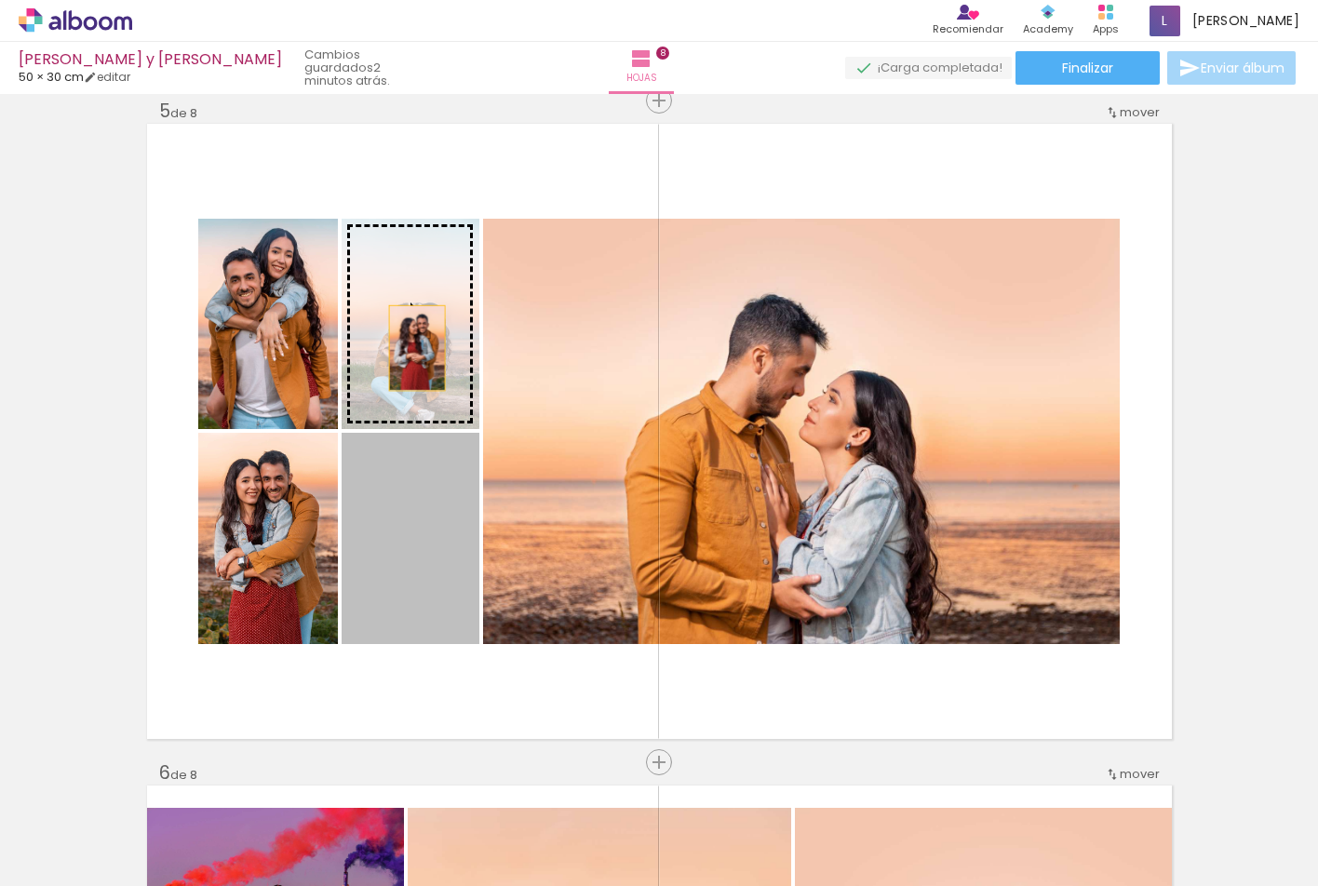
drag, startPoint x: 400, startPoint y: 524, endPoint x: 410, endPoint y: 348, distance: 176.2
click at [0, 0] on slot at bounding box center [0, 0] width 0 height 0
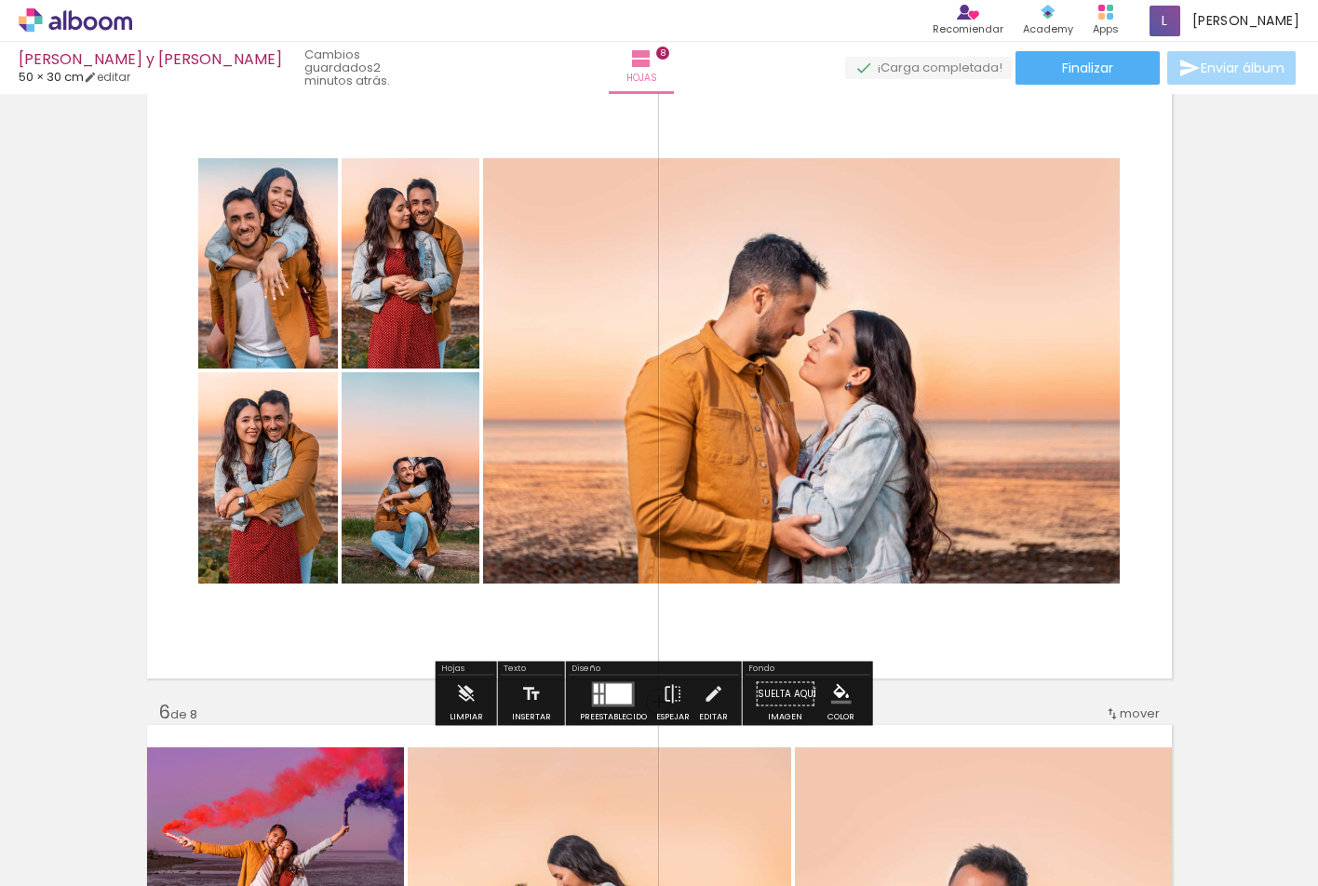
scroll to position [2765, 0]
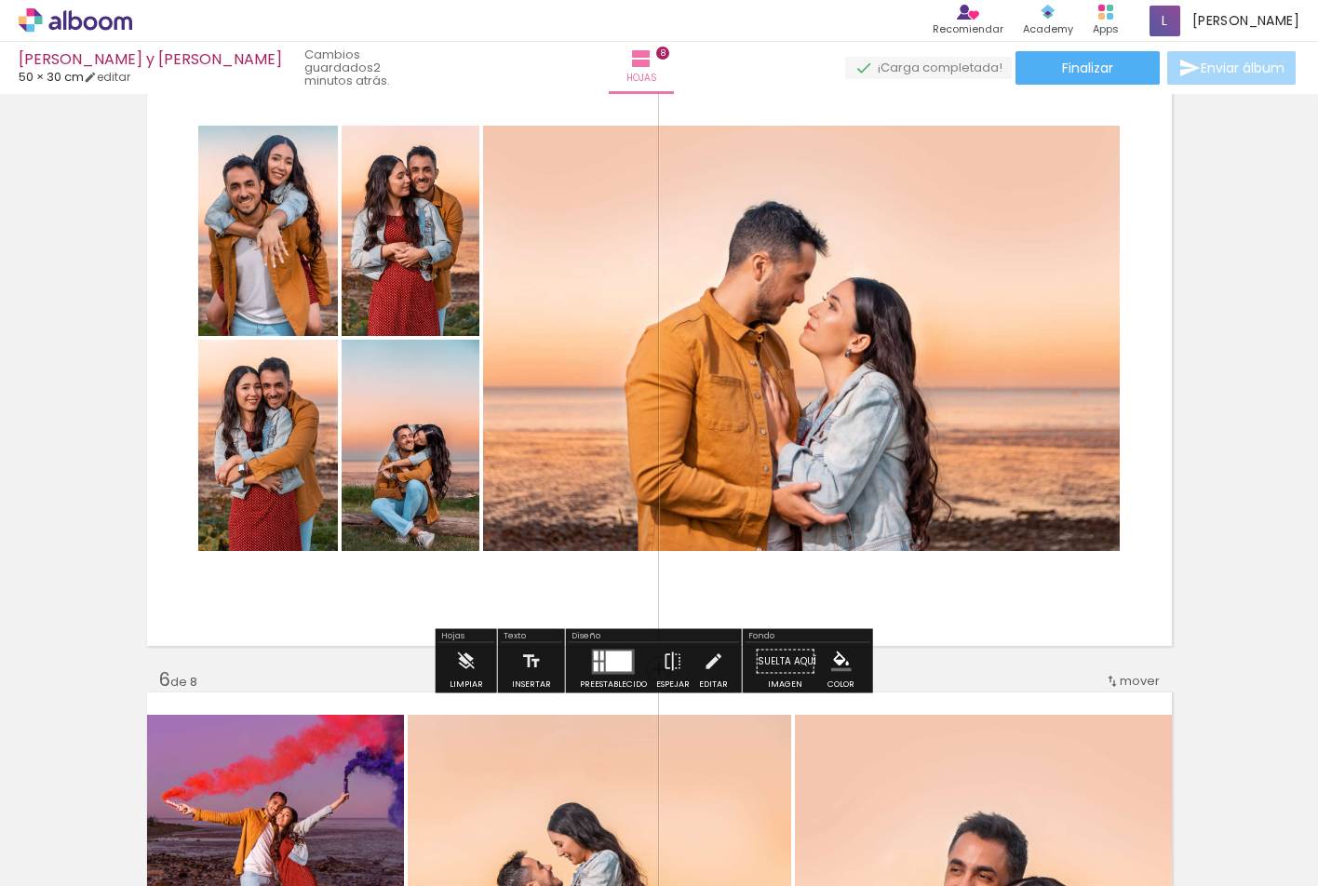
click at [609, 659] on div at bounding box center [619, 661] width 26 height 20
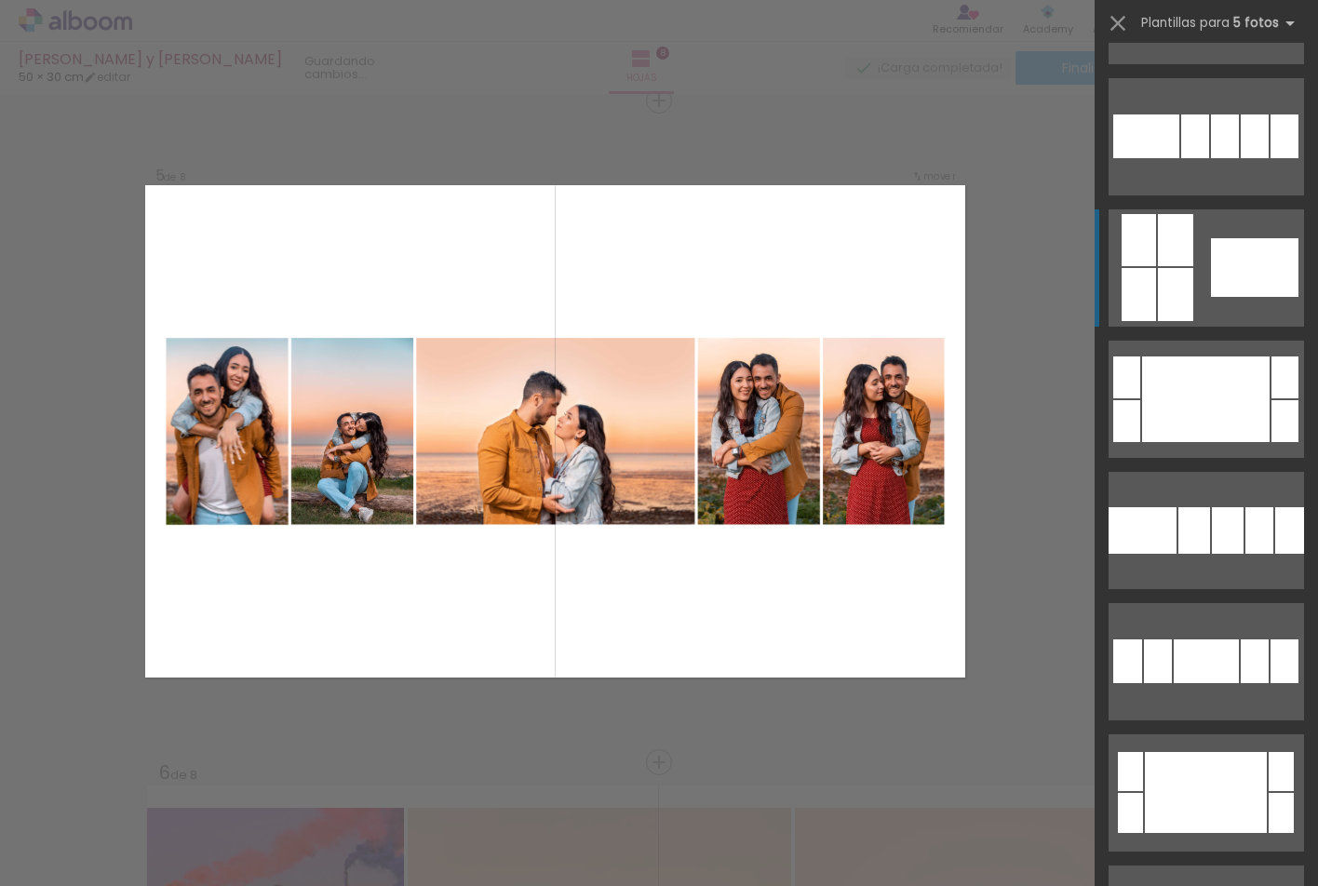
scroll to position [1740, 0]
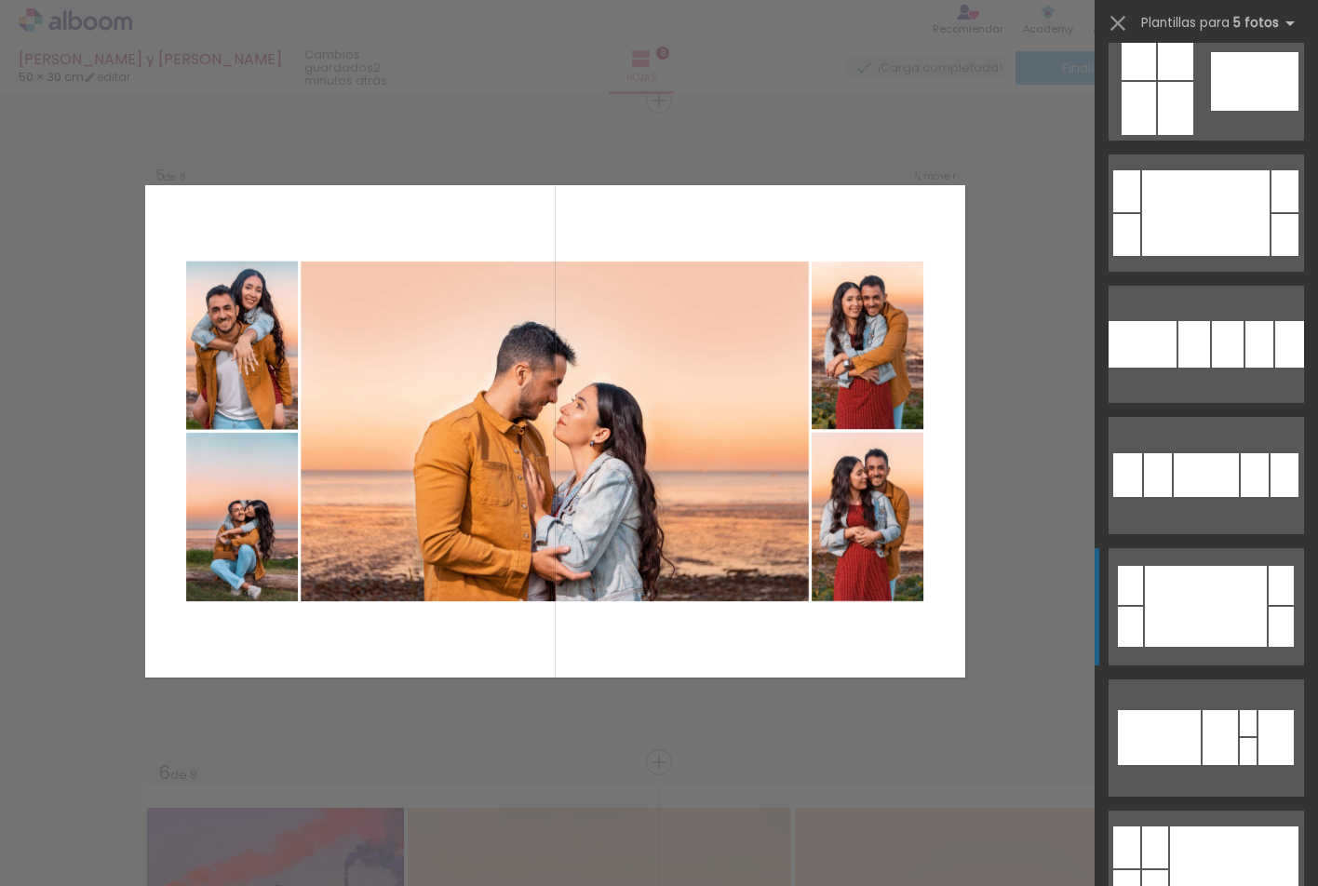
click at [1232, 607] on div at bounding box center [1206, 606] width 122 height 81
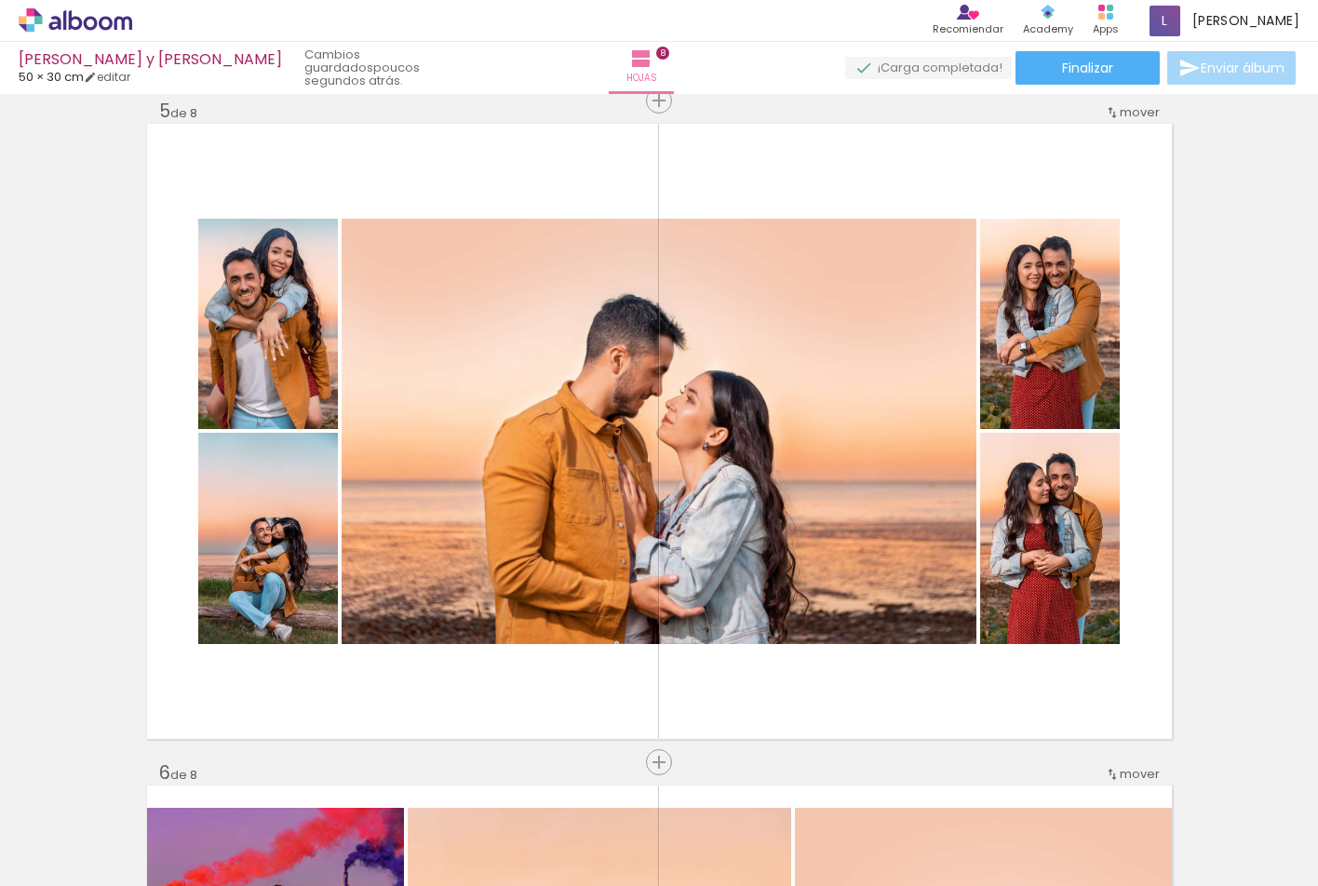
scroll to position [1740, 0]
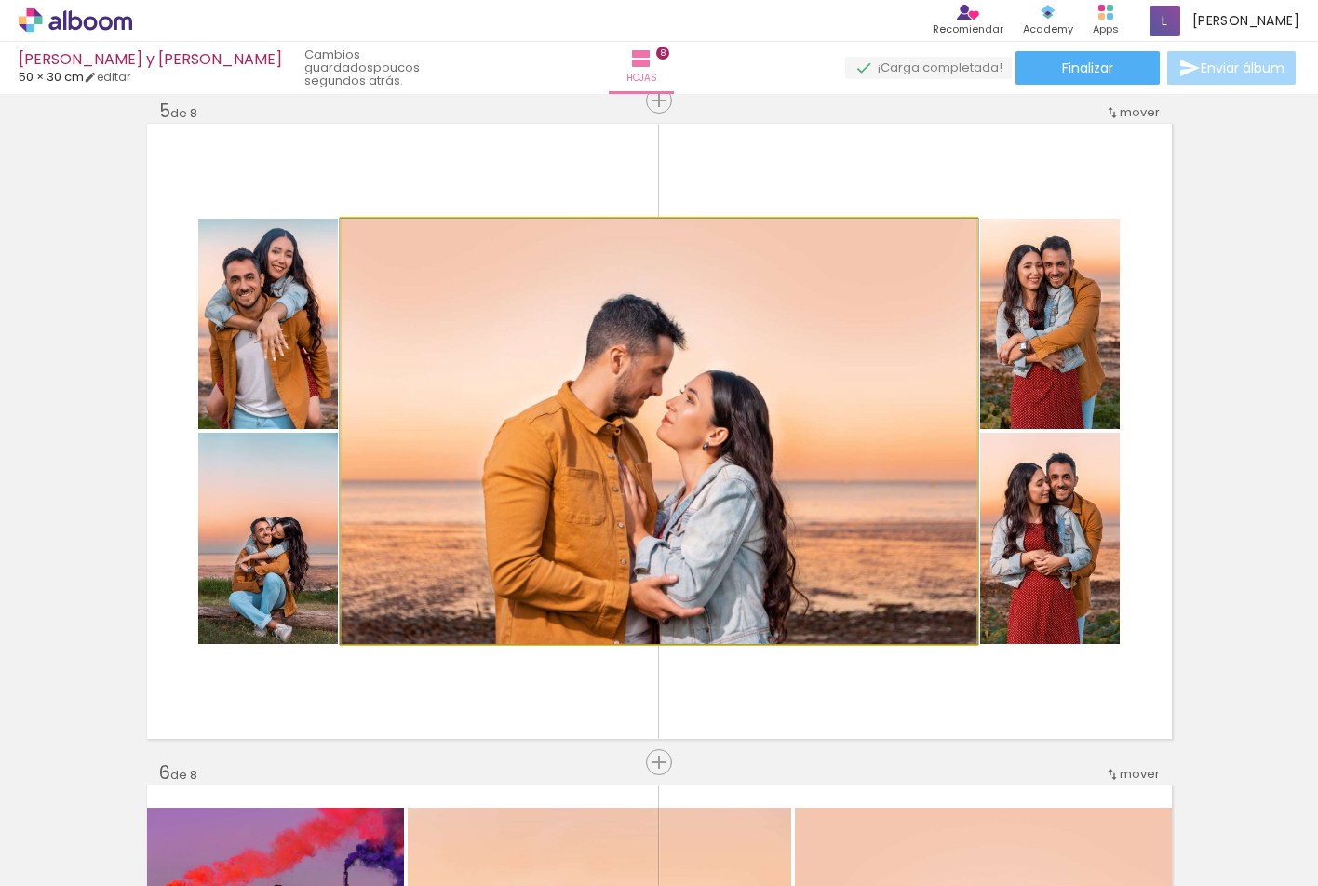
click at [784, 368] on quentale-photo at bounding box center [659, 432] width 635 height 426
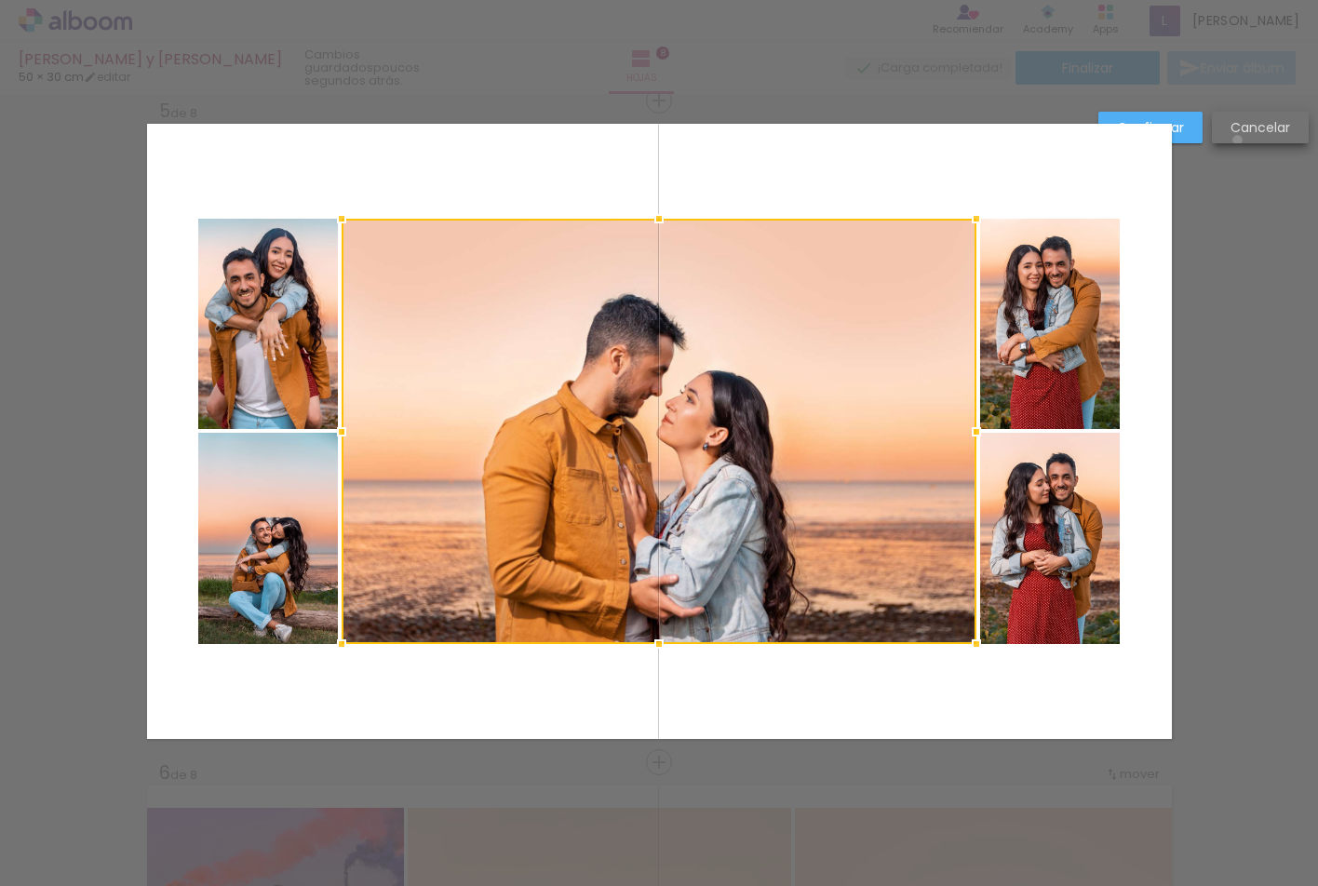
click at [1237, 140] on paper-button "Cancelar" at bounding box center [1260, 128] width 97 height 32
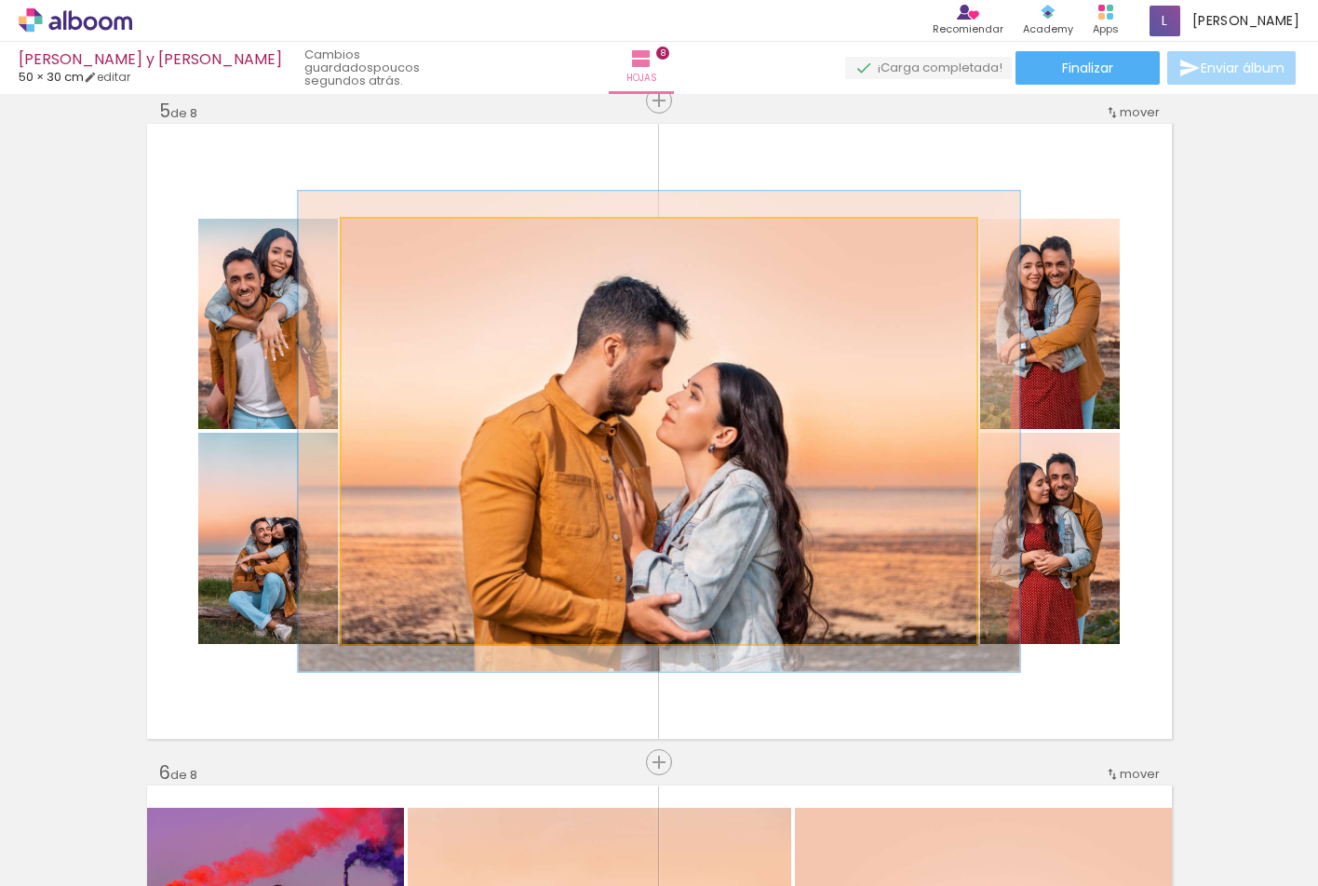
type paper-slider "113"
click at [392, 237] on div at bounding box center [393, 238] width 30 height 30
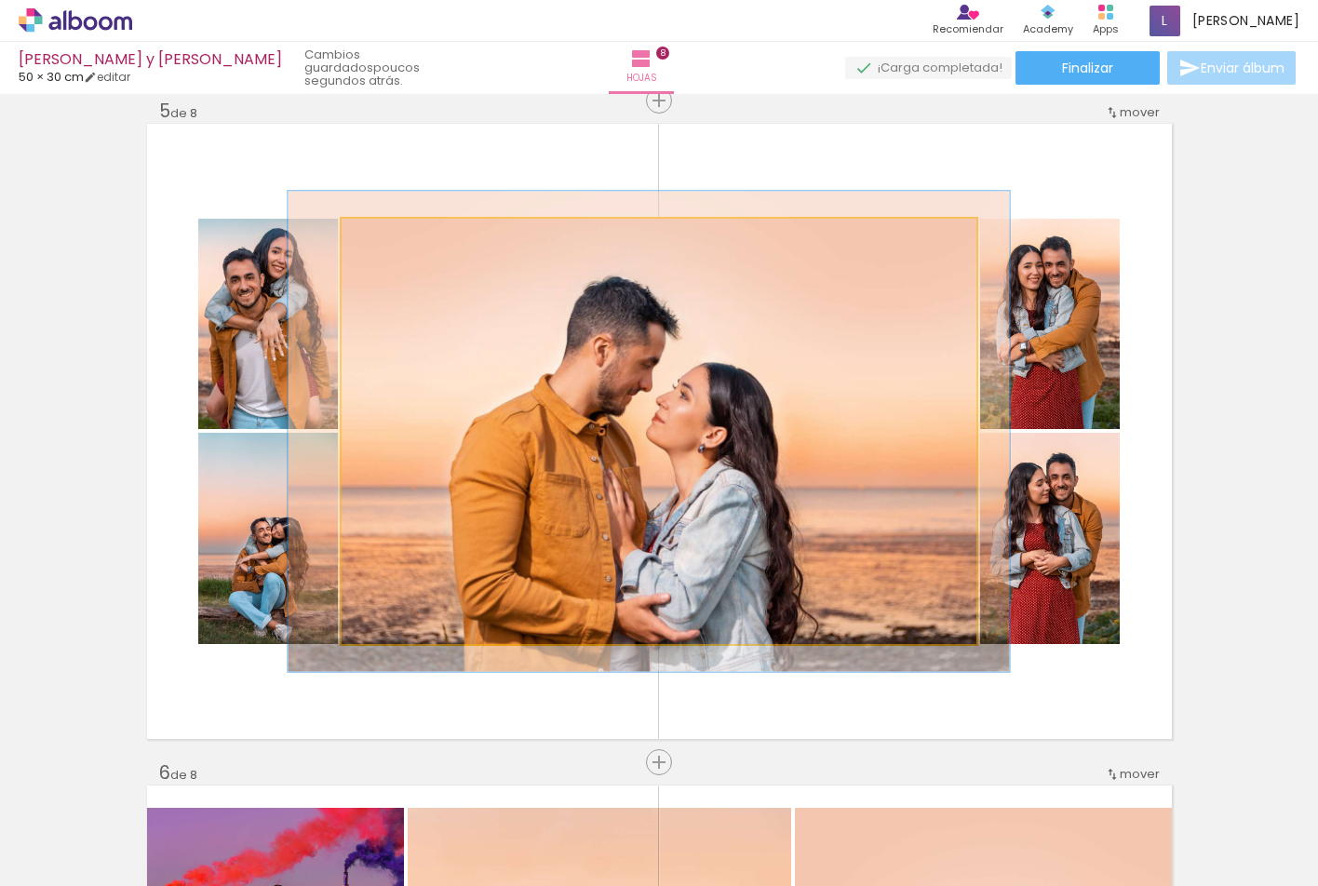
drag, startPoint x: 823, startPoint y: 434, endPoint x: 813, endPoint y: 434, distance: 10.2
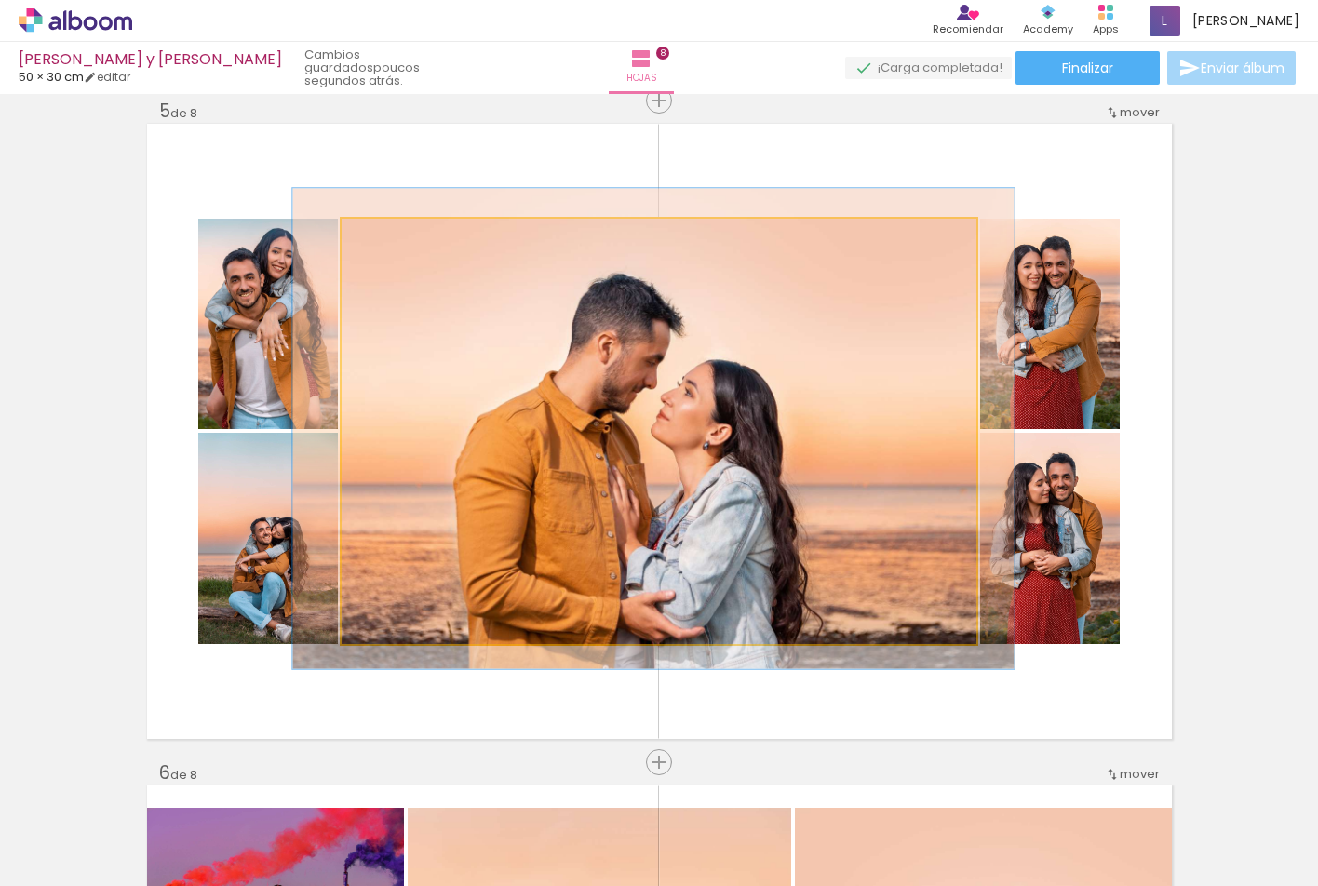
click at [817, 431] on quentale-photo at bounding box center [659, 432] width 635 height 426
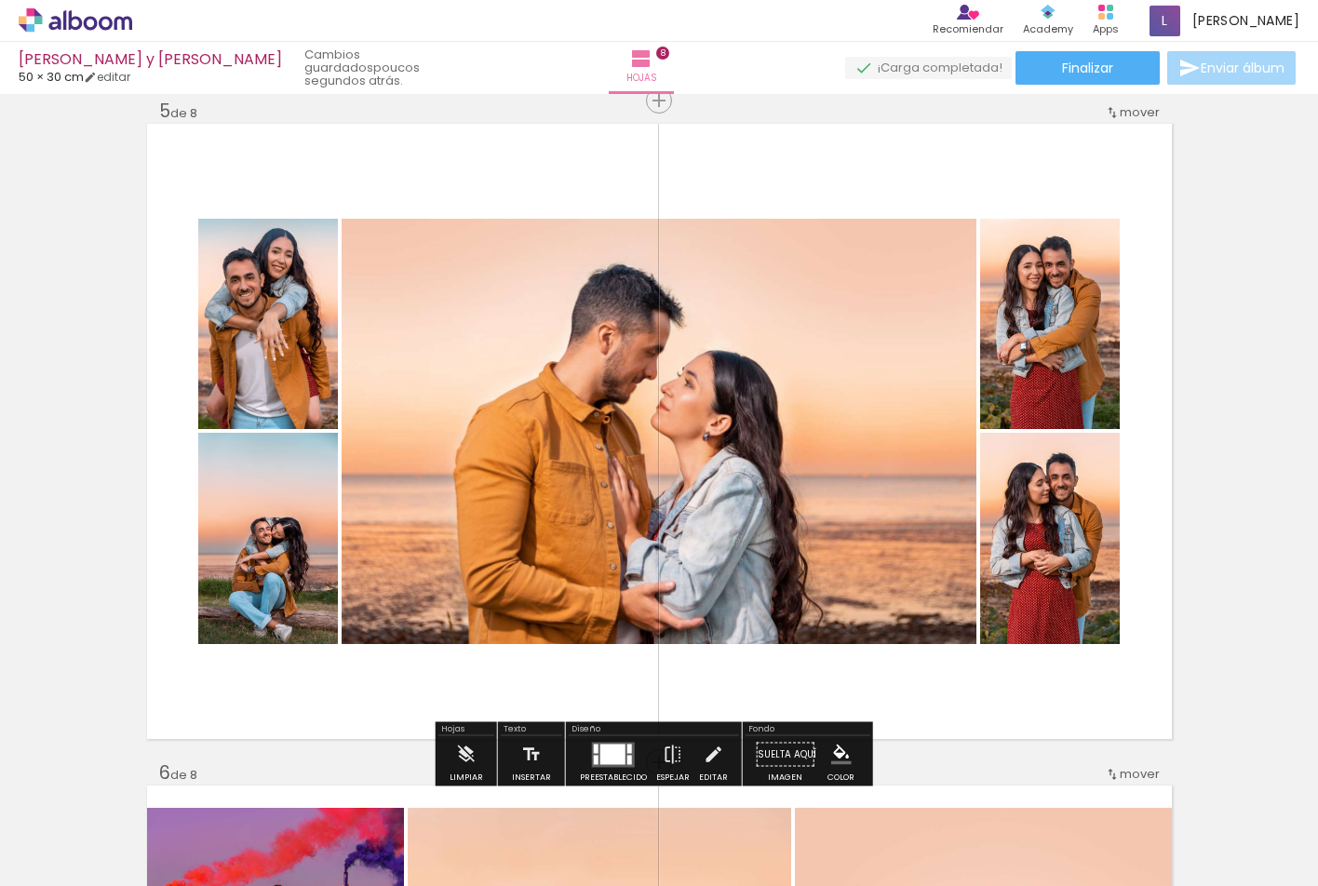
click at [1191, 544] on div "Insertar hoja 1 de 8 Insertar hoja 2 de 8 Insertar hoja 3 de 8 Insertar hoja 4 …" at bounding box center [659, 407] width 1318 height 5959
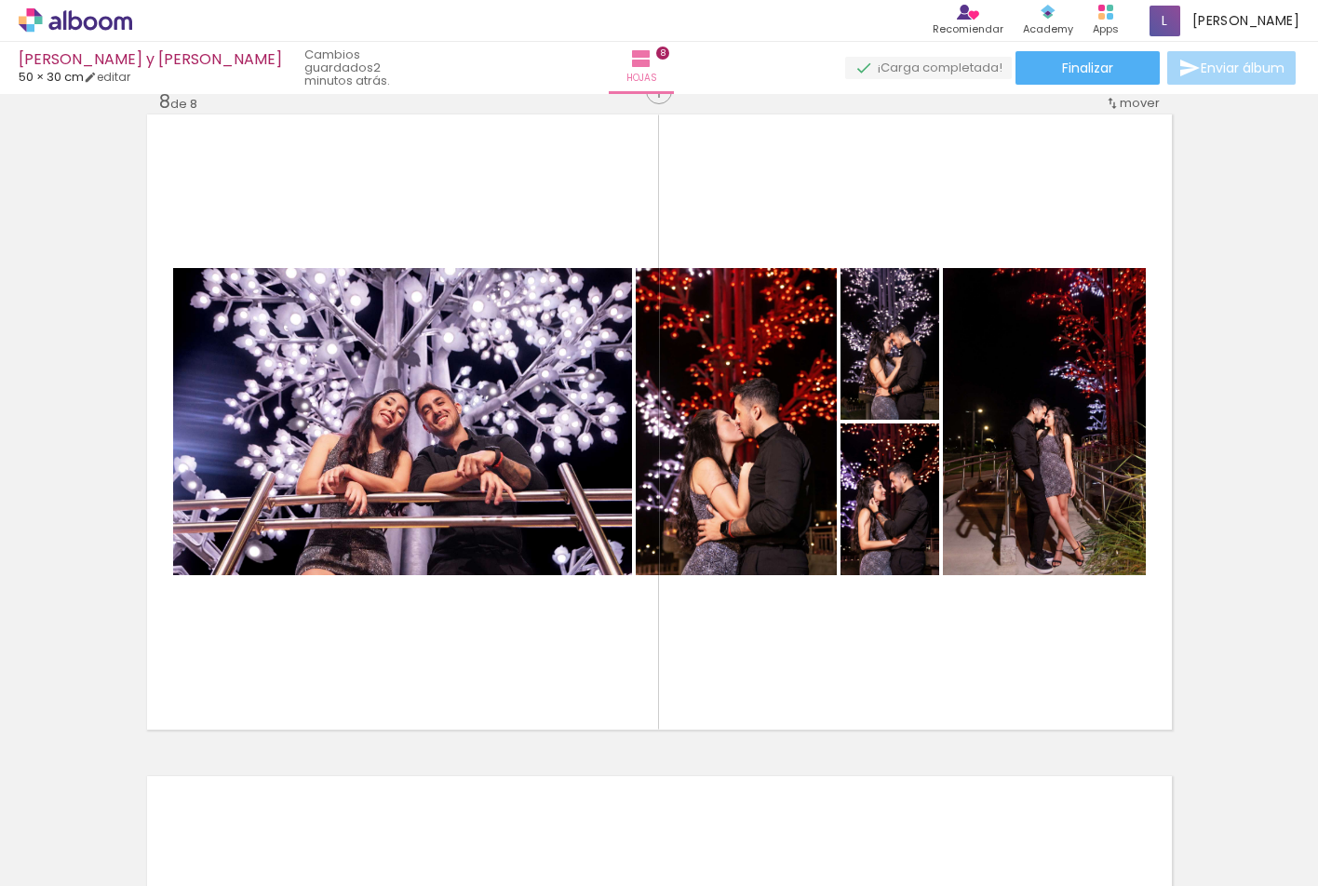
scroll to position [4721, 0]
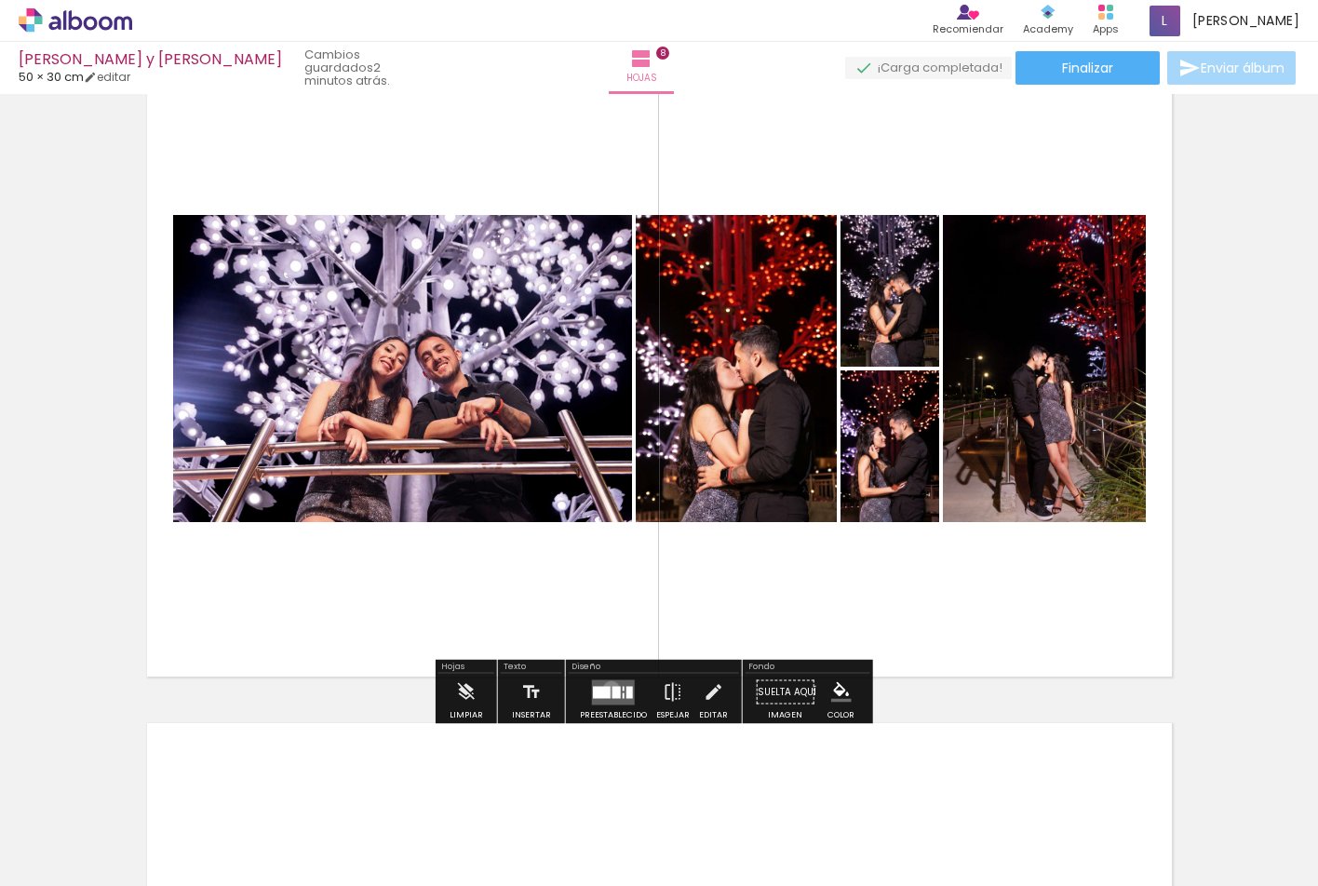
click at [607, 690] on quentale-layouter at bounding box center [613, 692] width 43 height 25
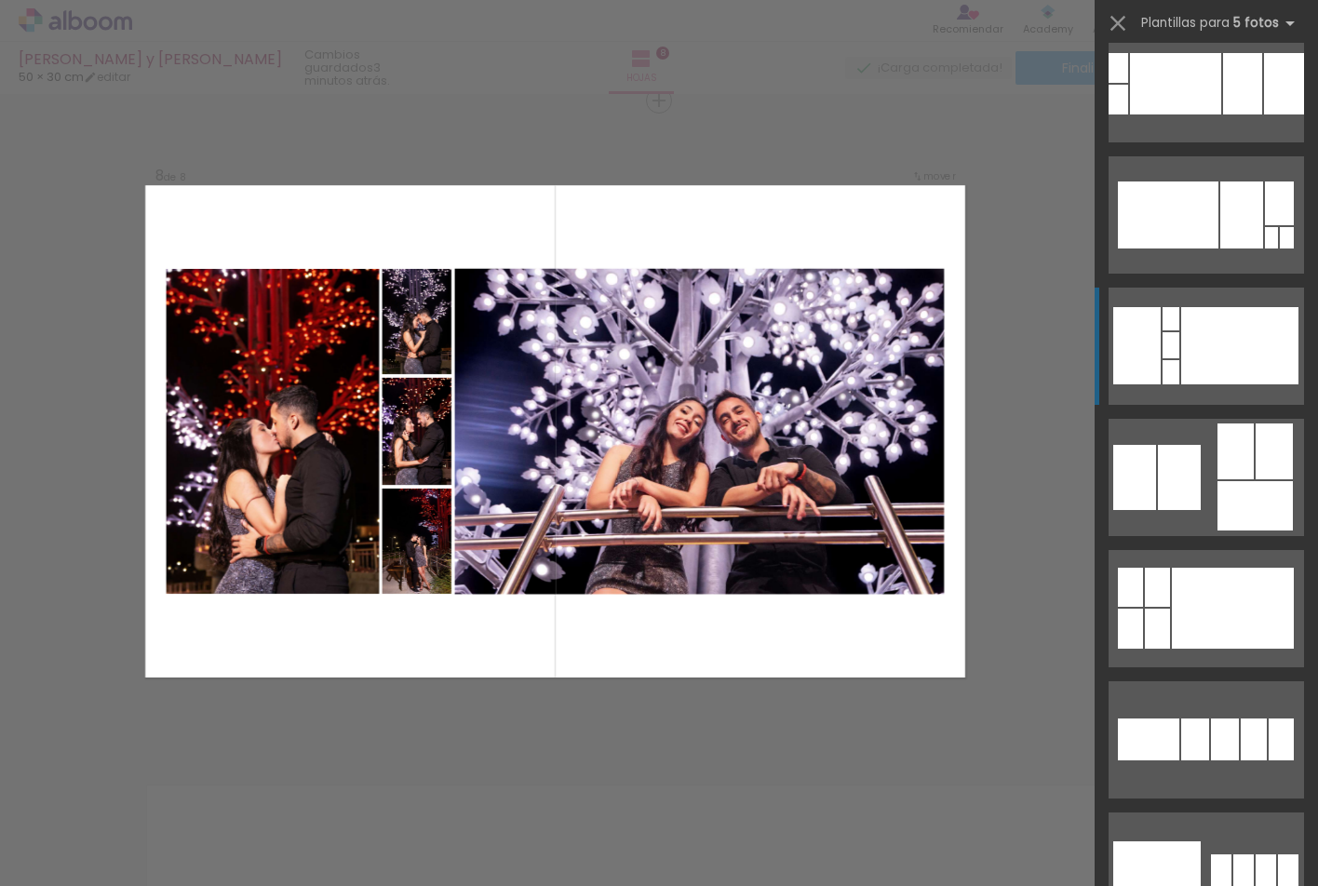
scroll to position [690, 0]
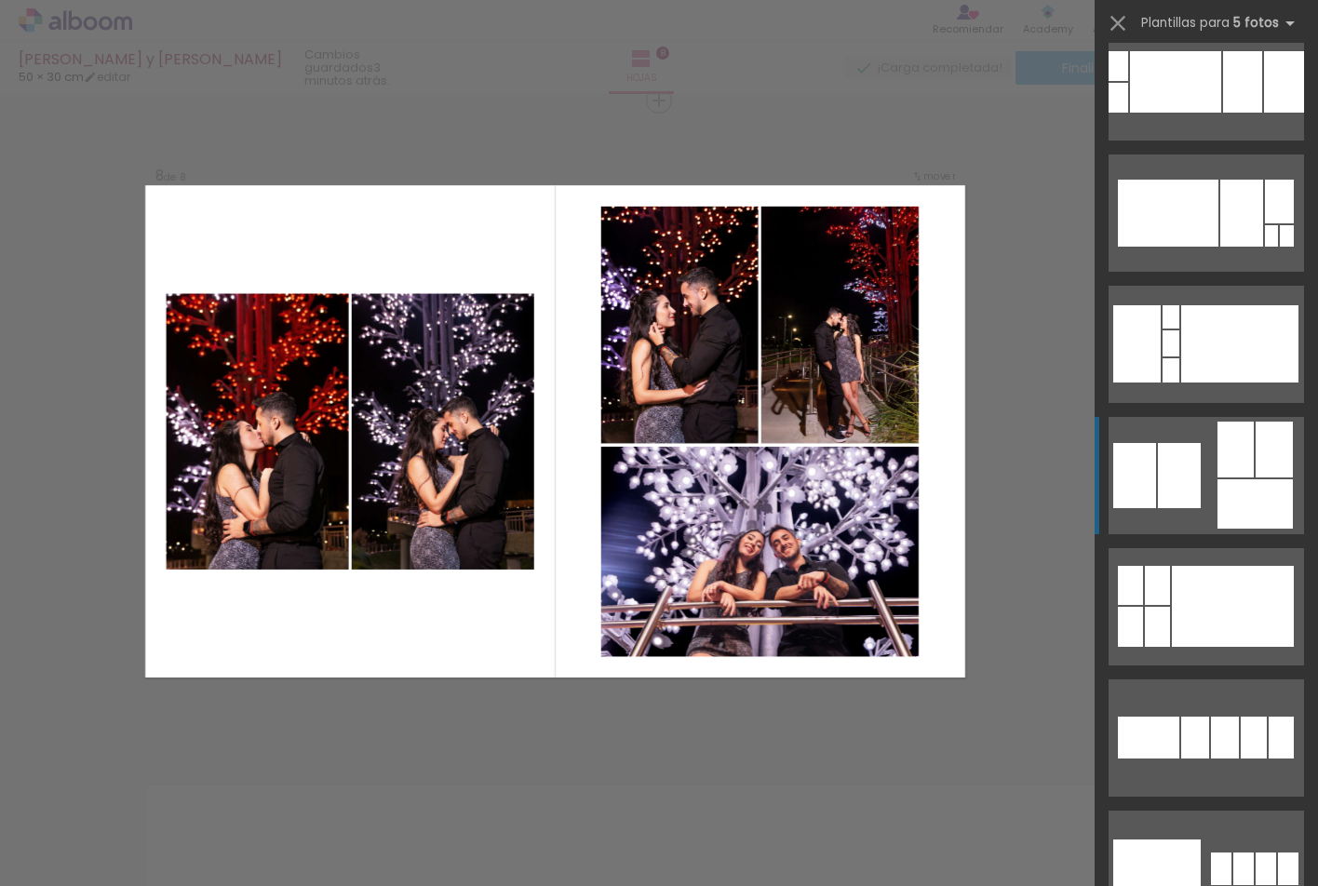
click at [1205, 478] on quentale-layouter at bounding box center [1207, 475] width 196 height 117
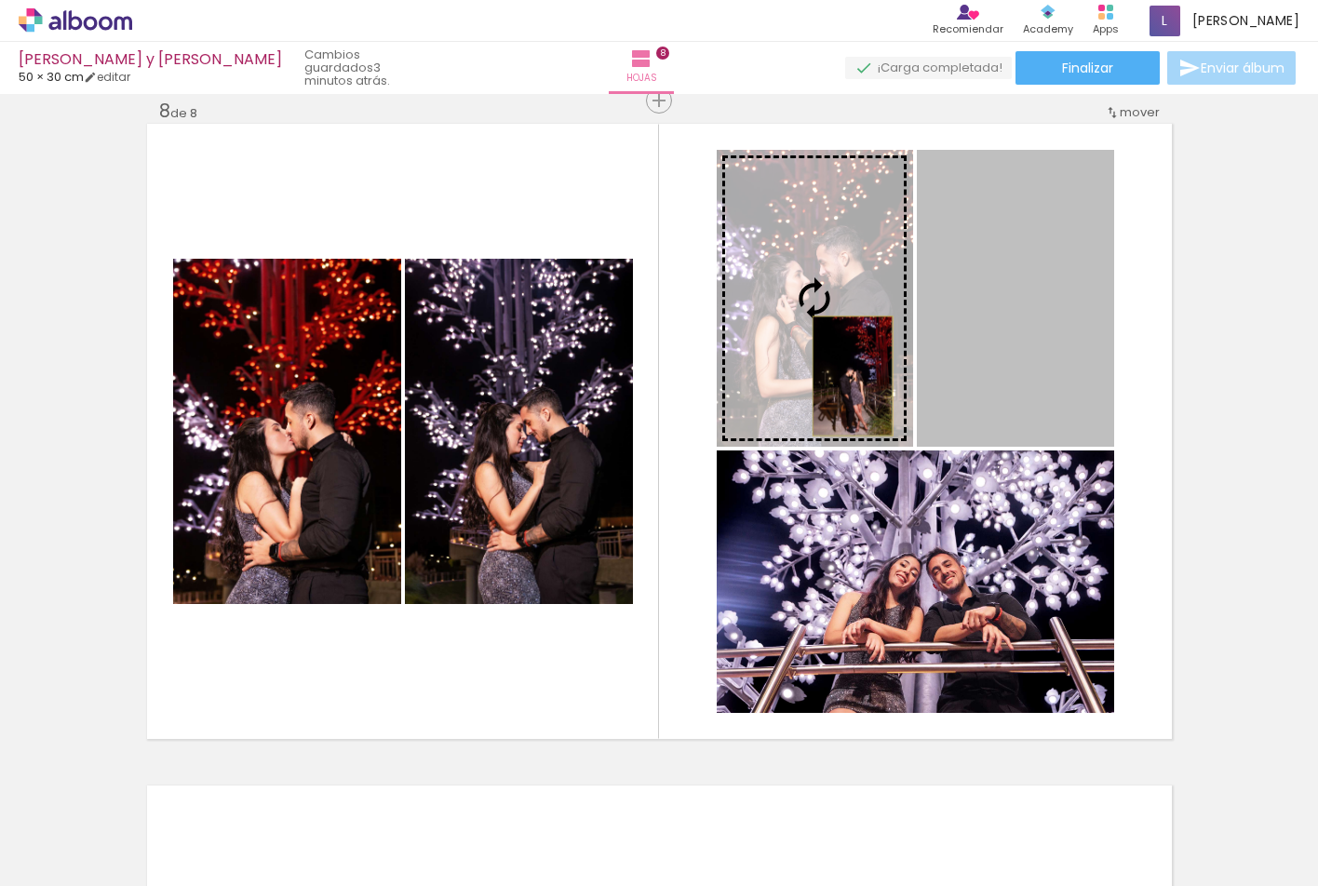
drag, startPoint x: 1023, startPoint y: 398, endPoint x: 845, endPoint y: 376, distance: 179.1
click at [0, 0] on slot at bounding box center [0, 0] width 0 height 0
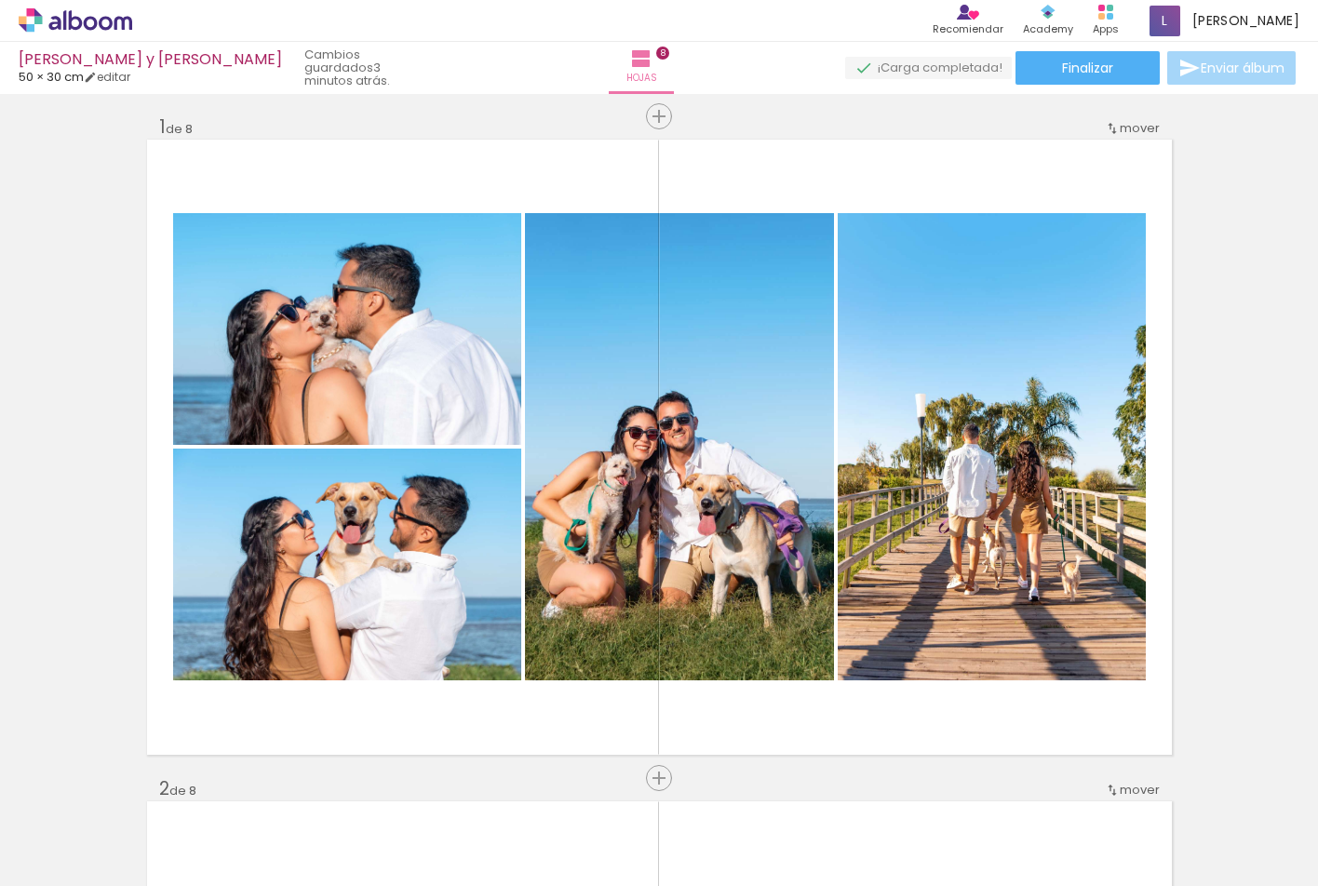
scroll to position [0, 0]
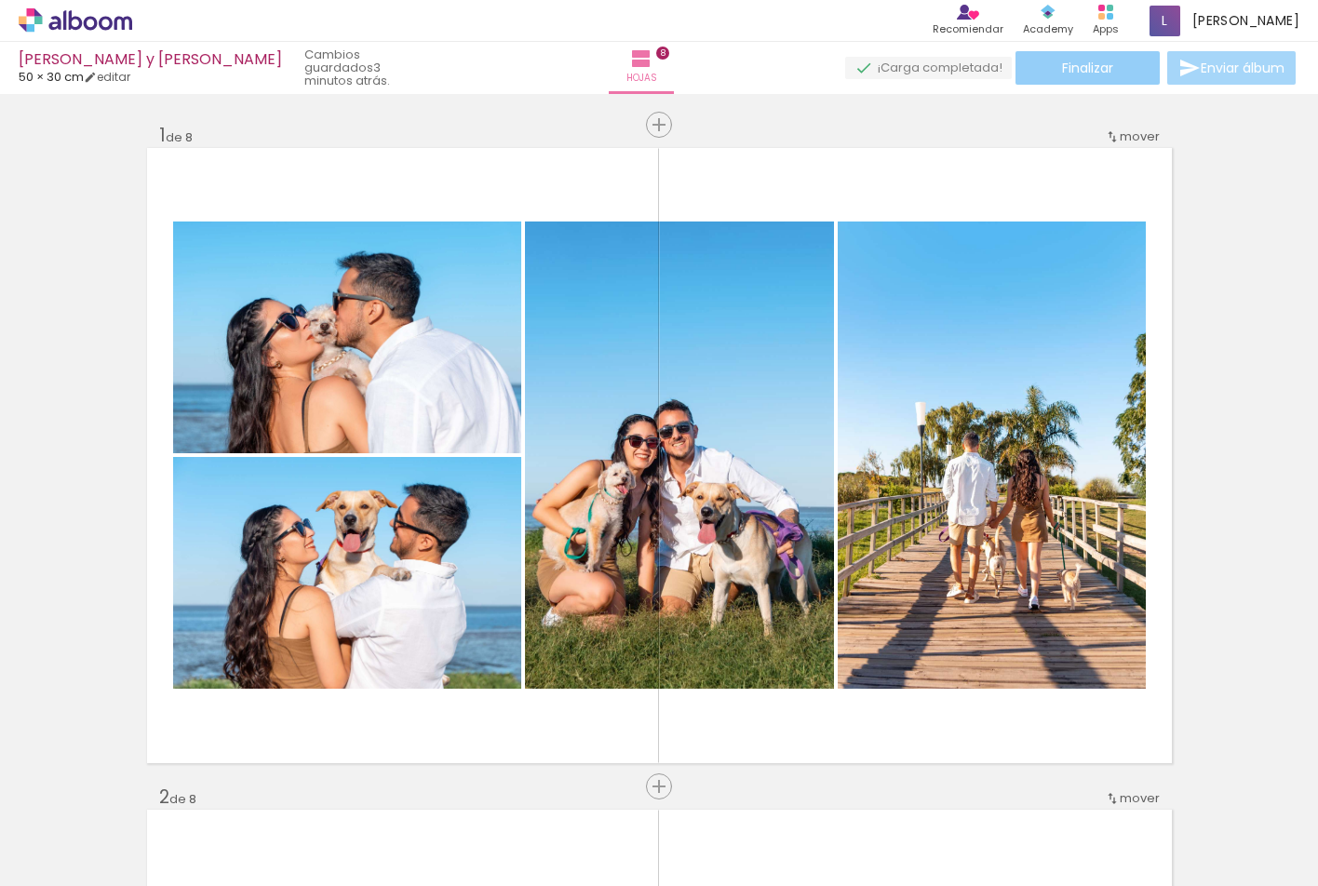
click at [1099, 70] on span "Finalizar" at bounding box center [1087, 67] width 51 height 13
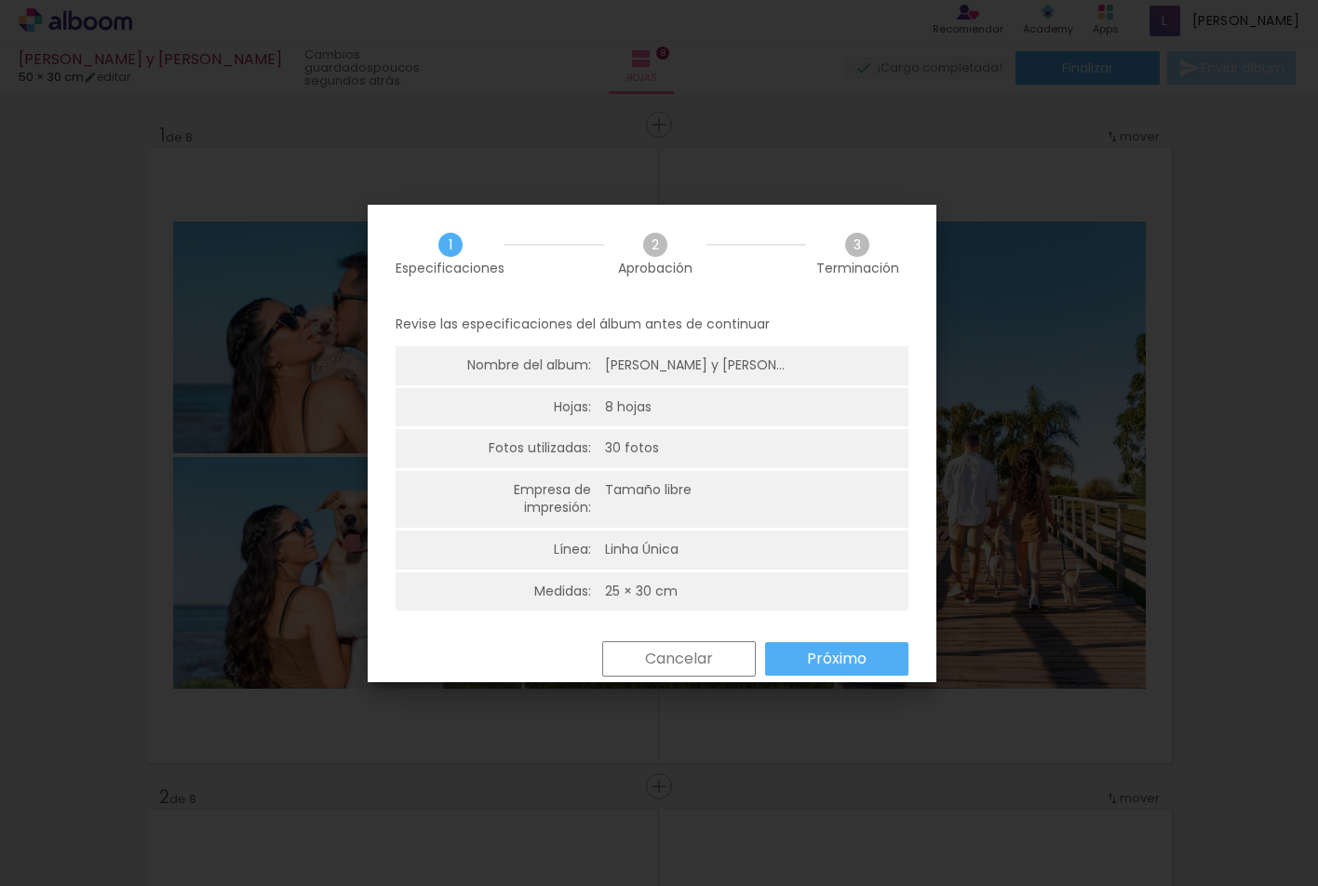
scroll to position [690, 0]
click at [0, 0] on slot "Próximo" at bounding box center [0, 0] width 0 height 0
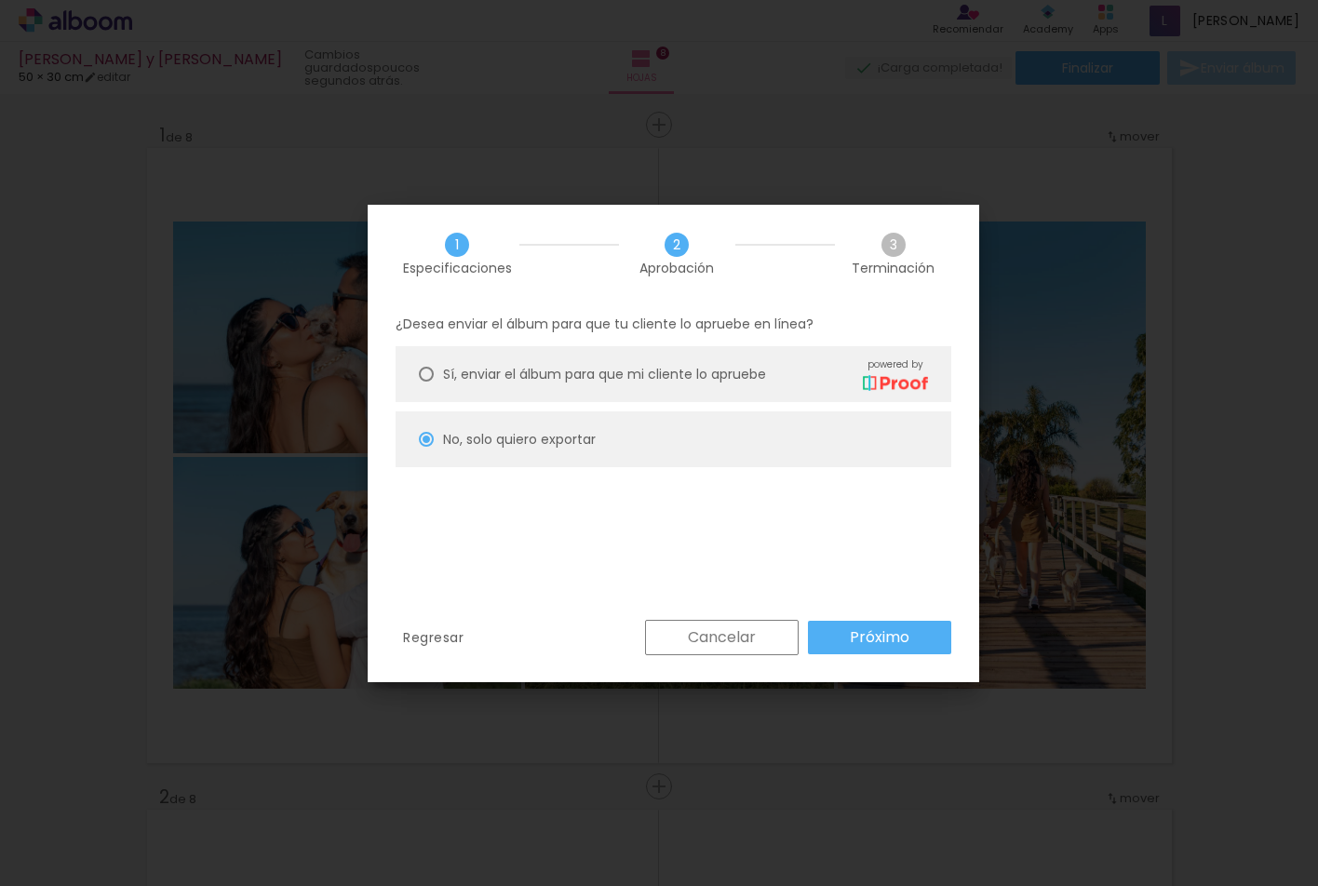
click at [0, 0] on slot "Próximo" at bounding box center [0, 0] width 0 height 0
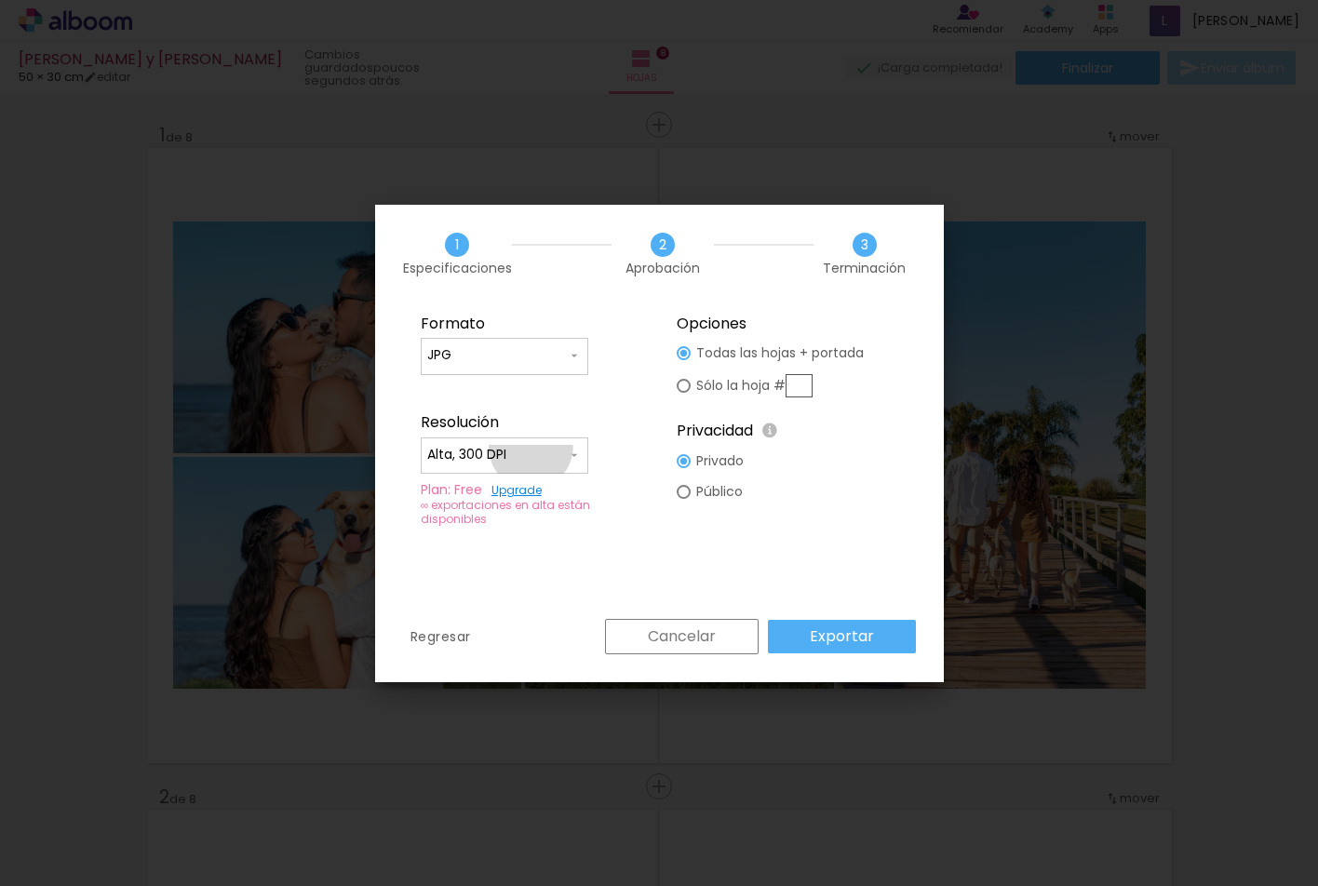
click at [531, 447] on input "Alta, 300 DPI" at bounding box center [497, 455] width 140 height 19
click at [510, 493] on paper-item "Baja" at bounding box center [505, 489] width 168 height 37
type input "Baja"
click at [0, 0] on slot "Exportar" at bounding box center [0, 0] width 0 height 0
type input "JPG"
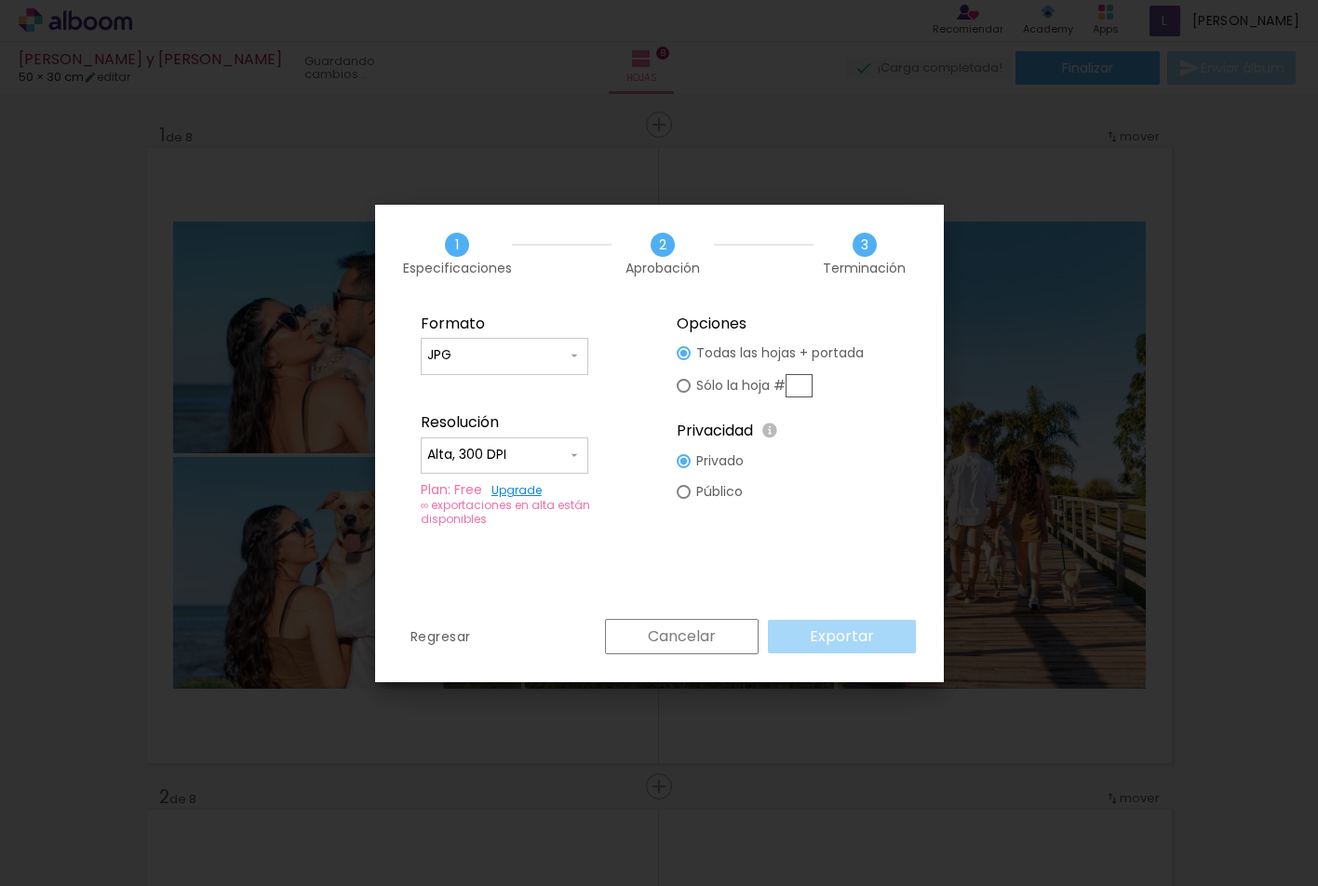
scroll to position [0, 0]
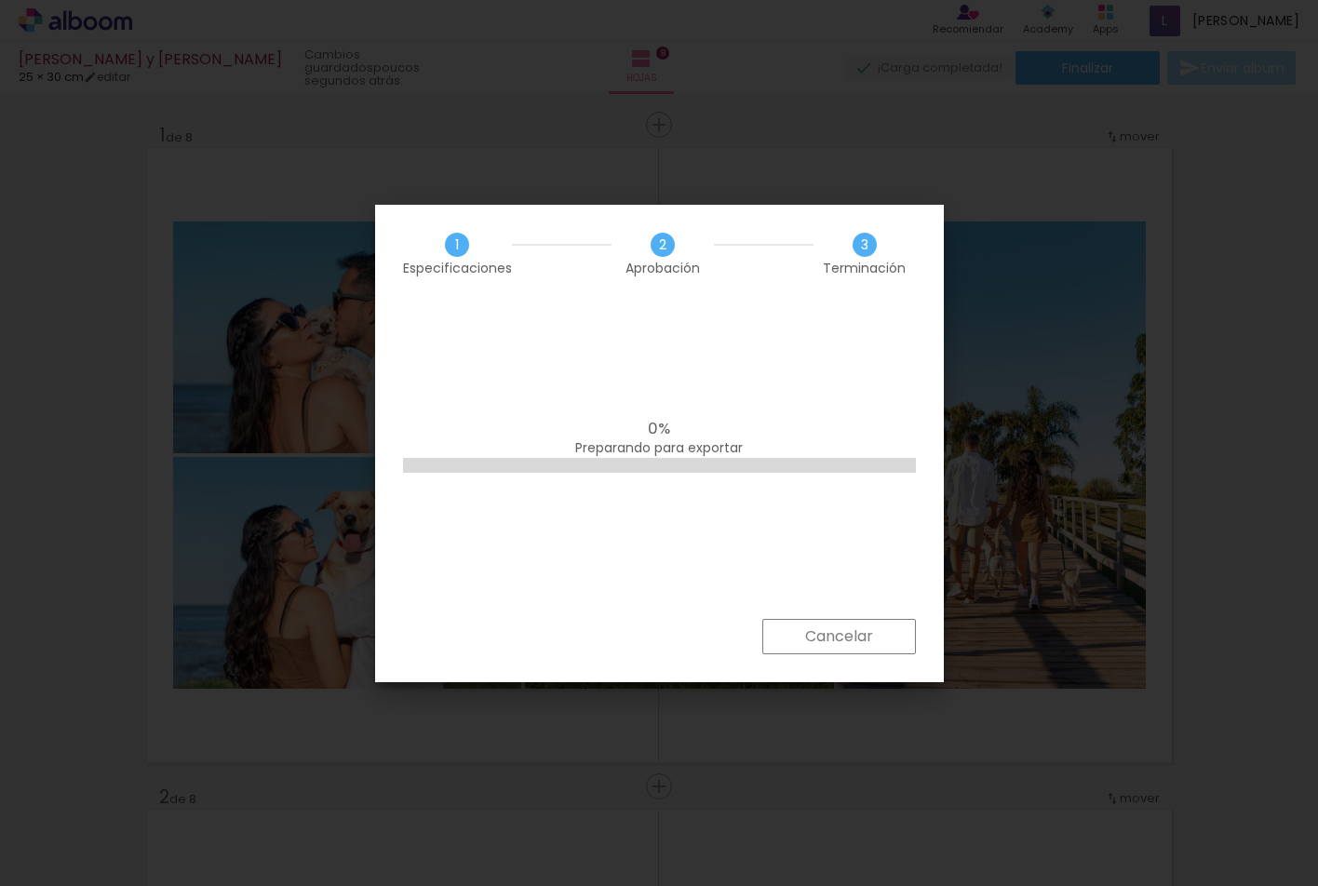
click at [0, 0] on slot "Cancelar" at bounding box center [0, 0] width 0 height 0
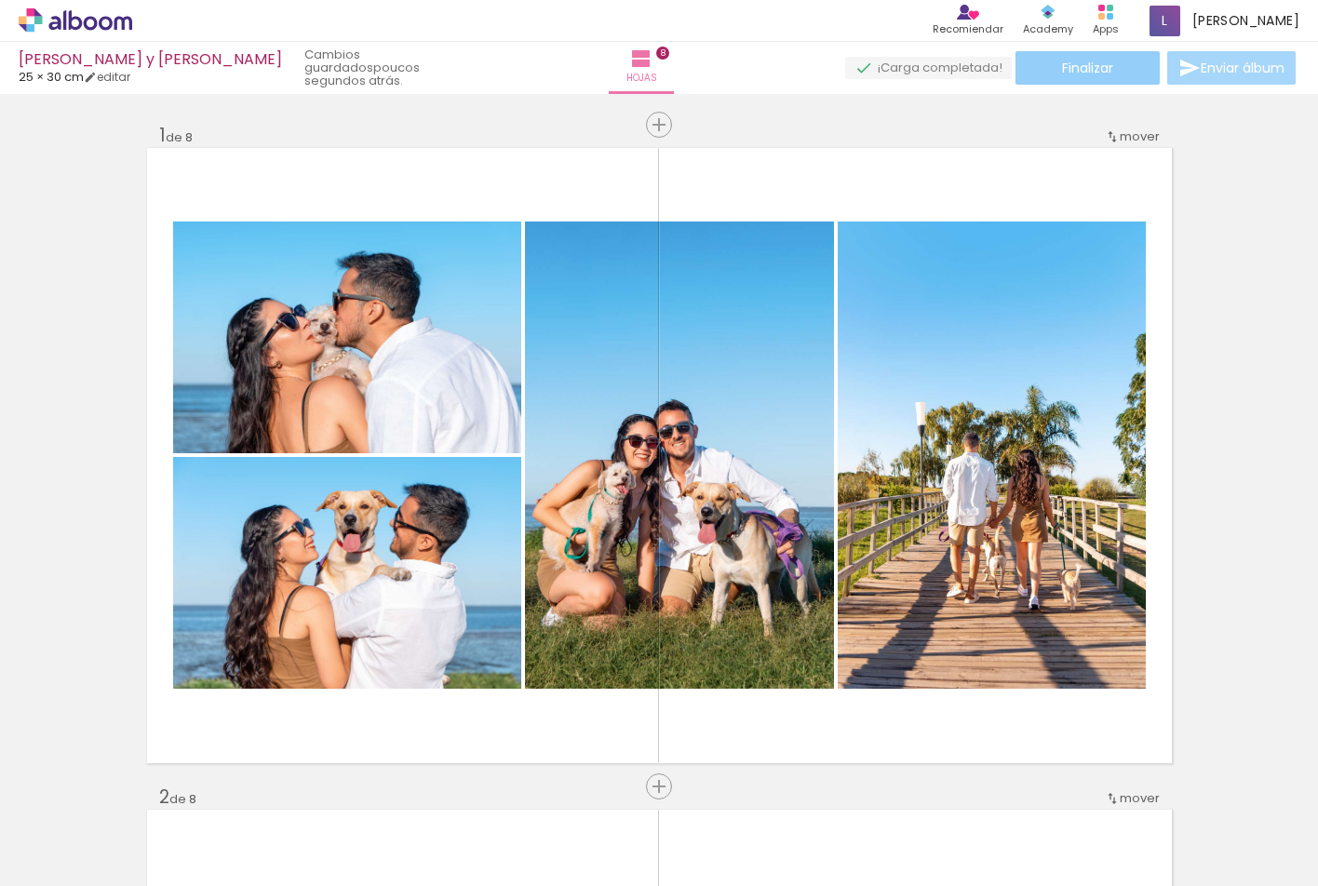
click at [1116, 72] on paper-button "Finalizar" at bounding box center [1088, 68] width 144 height 34
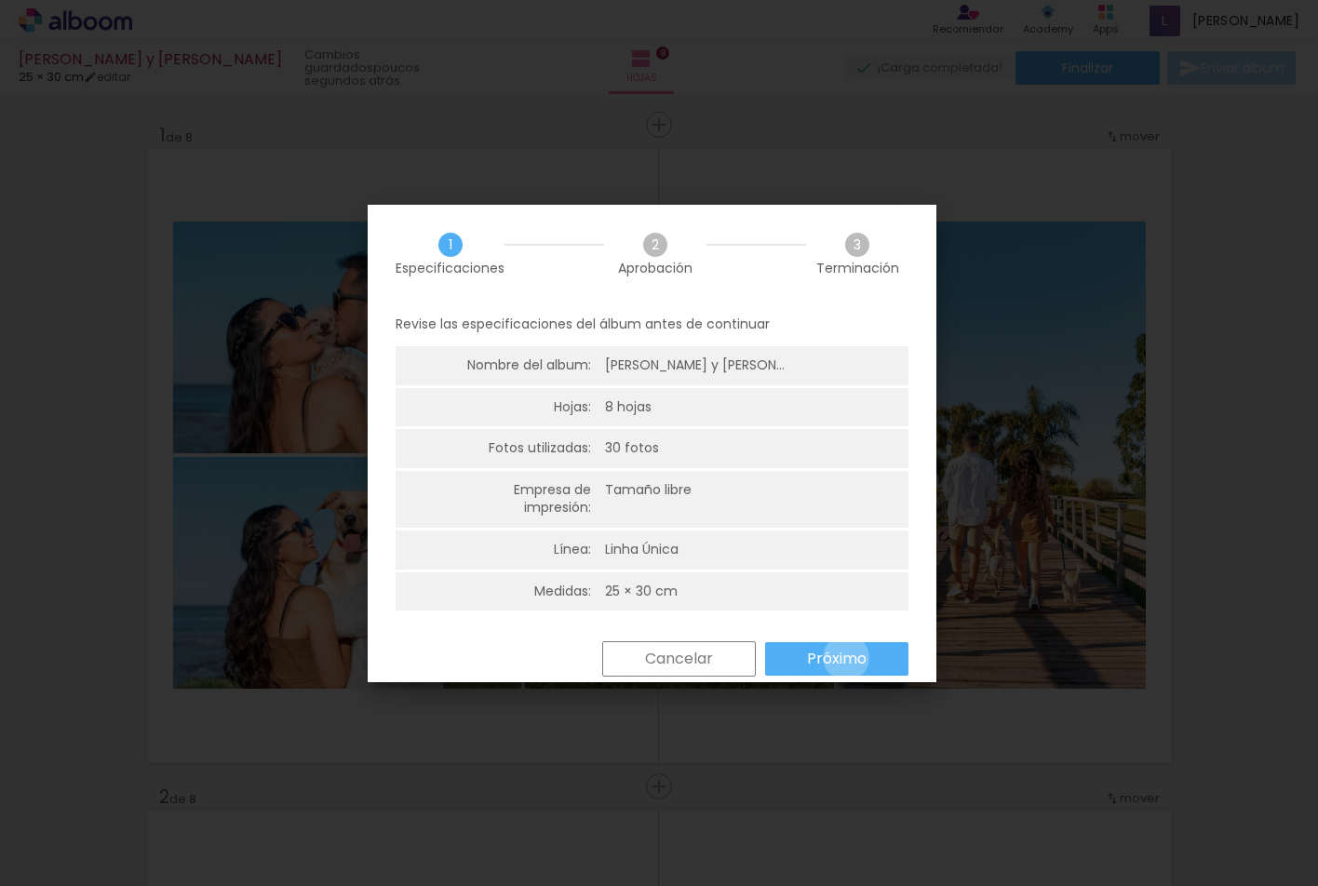
click at [0, 0] on slot "Próximo" at bounding box center [0, 0] width 0 height 0
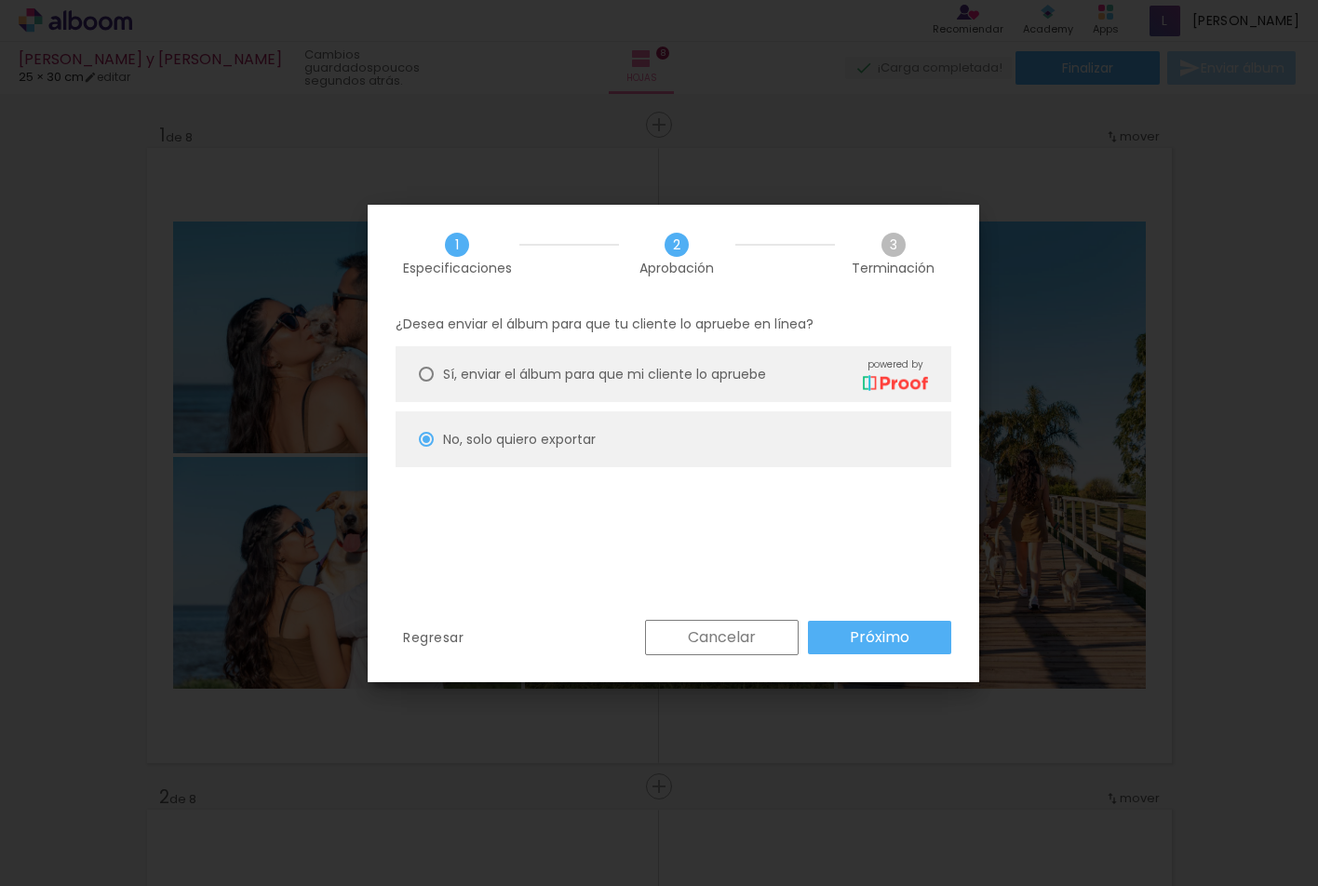
click at [0, 0] on slot "Próximo" at bounding box center [0, 0] width 0 height 0
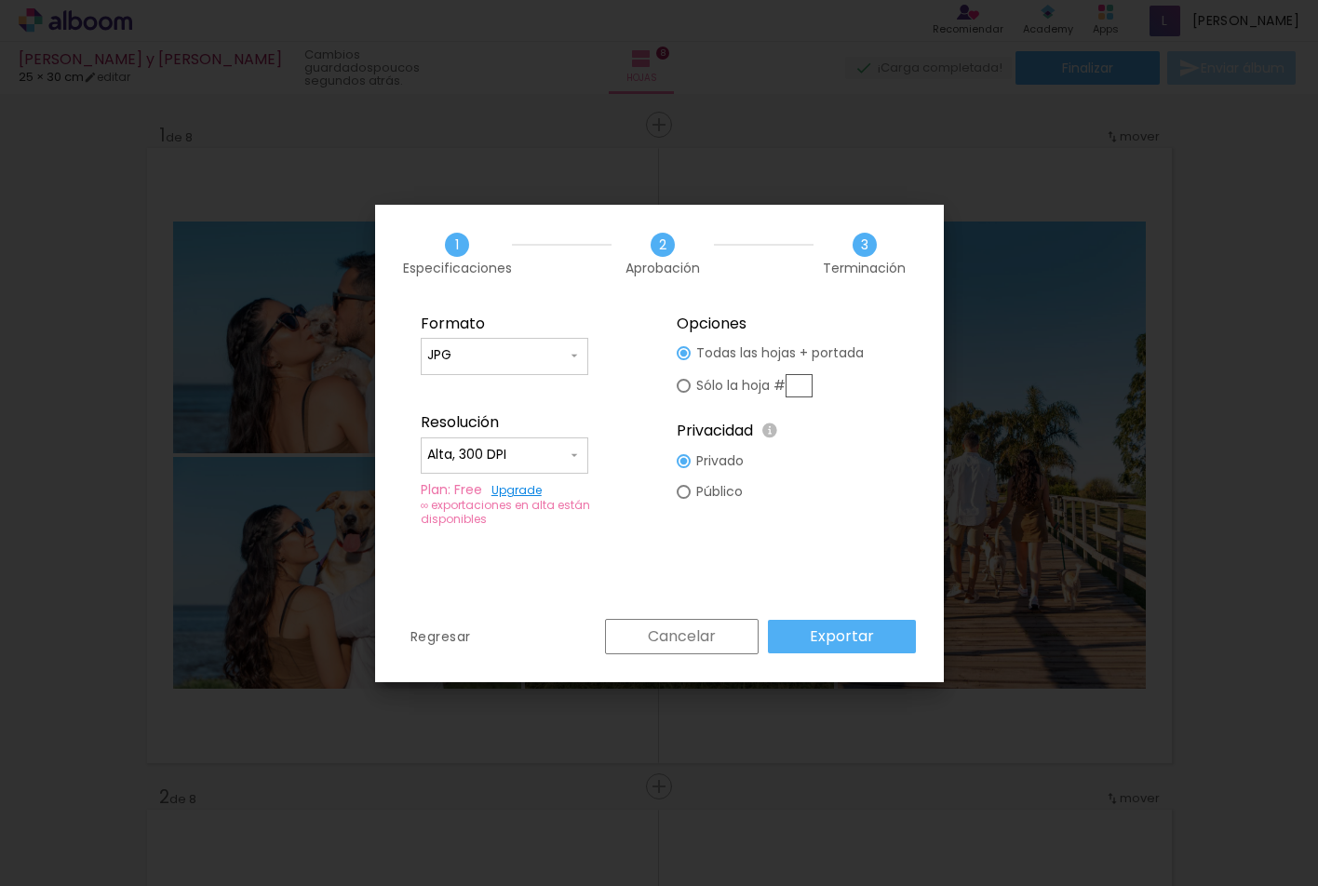
click at [511, 449] on input "Alta, 300 DPI" at bounding box center [497, 455] width 140 height 19
click at [502, 489] on paper-item "Baja" at bounding box center [505, 489] width 168 height 37
type input "Baja"
click at [497, 344] on paper-input-container "JPG" at bounding box center [505, 356] width 168 height 37
click at [493, 390] on paper-item "PDF" at bounding box center [505, 390] width 168 height 37
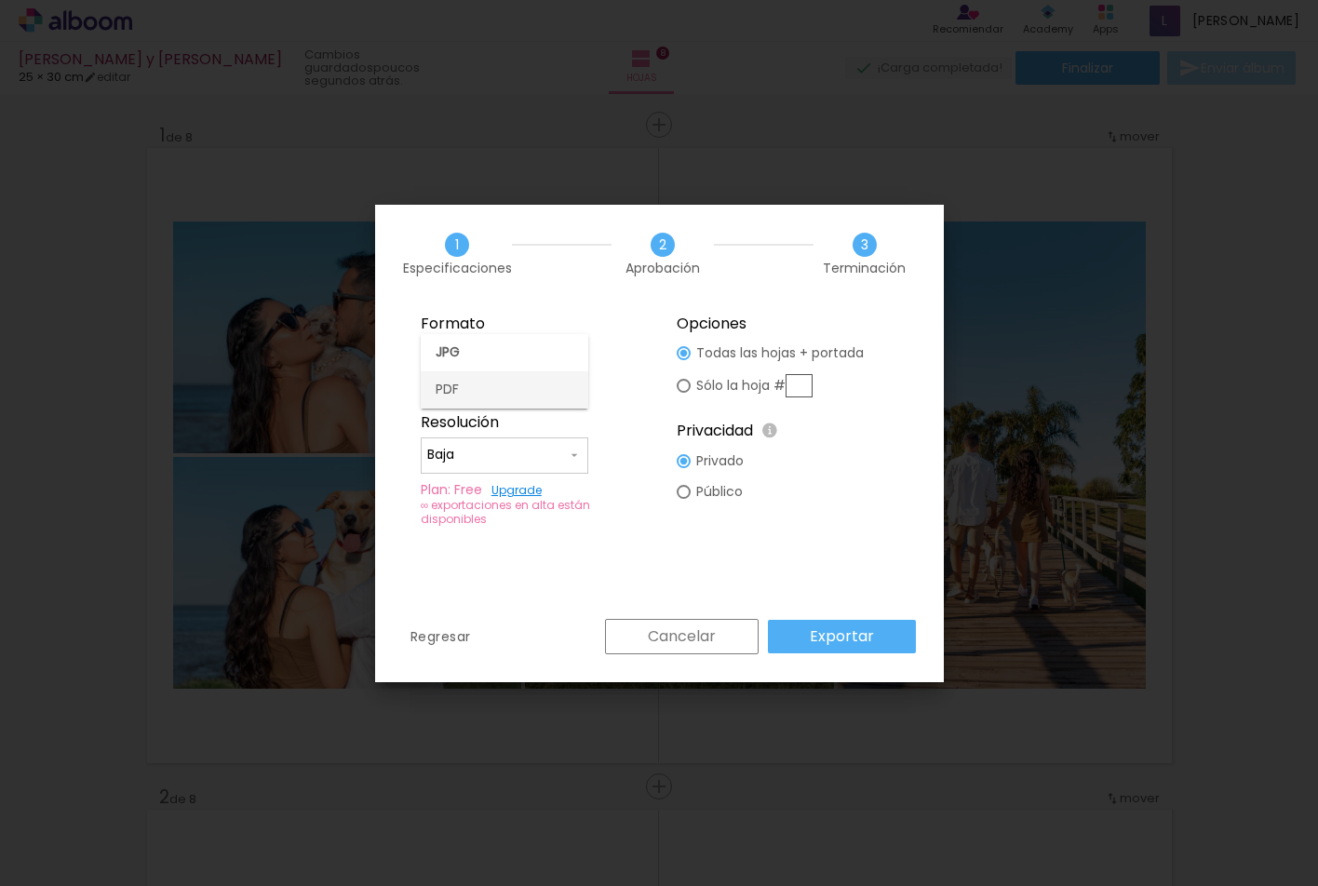
type input "PDF"
click at [0, 0] on slot "Exportar" at bounding box center [0, 0] width 0 height 0
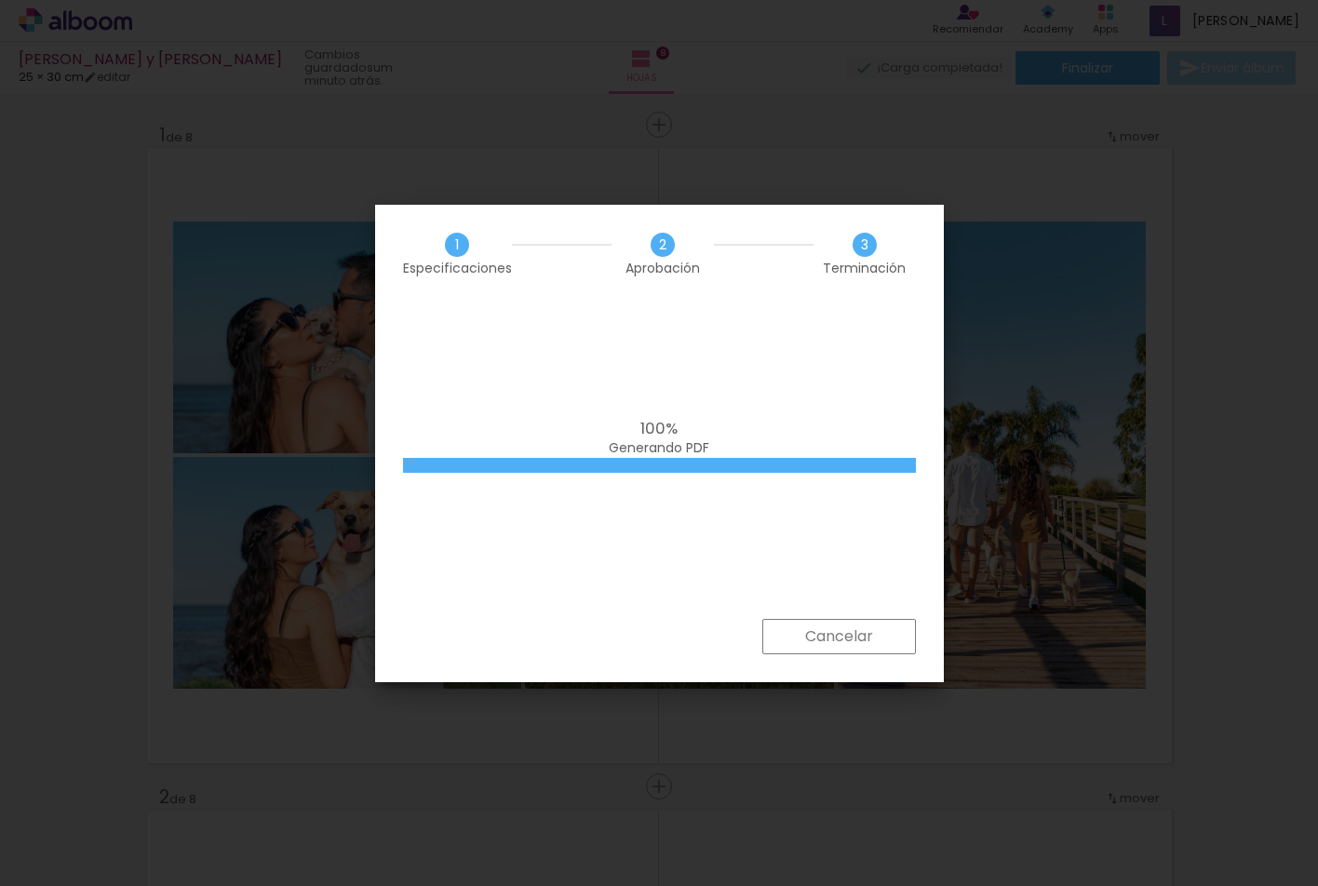
click at [695, 386] on div "100% Generando PDF" at bounding box center [659, 461] width 569 height 317
